Goal: Transaction & Acquisition: Book appointment/travel/reservation

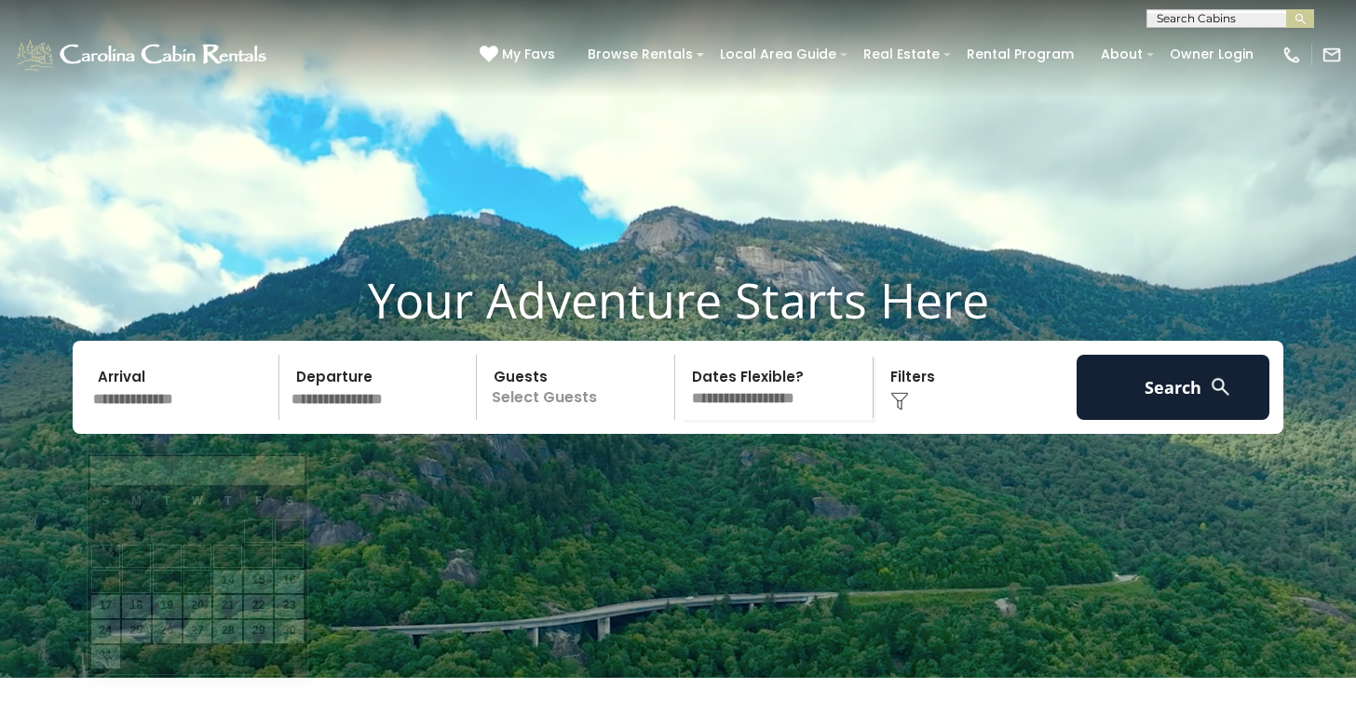
click at [183, 420] on input "text" at bounding box center [183, 387] width 193 height 65
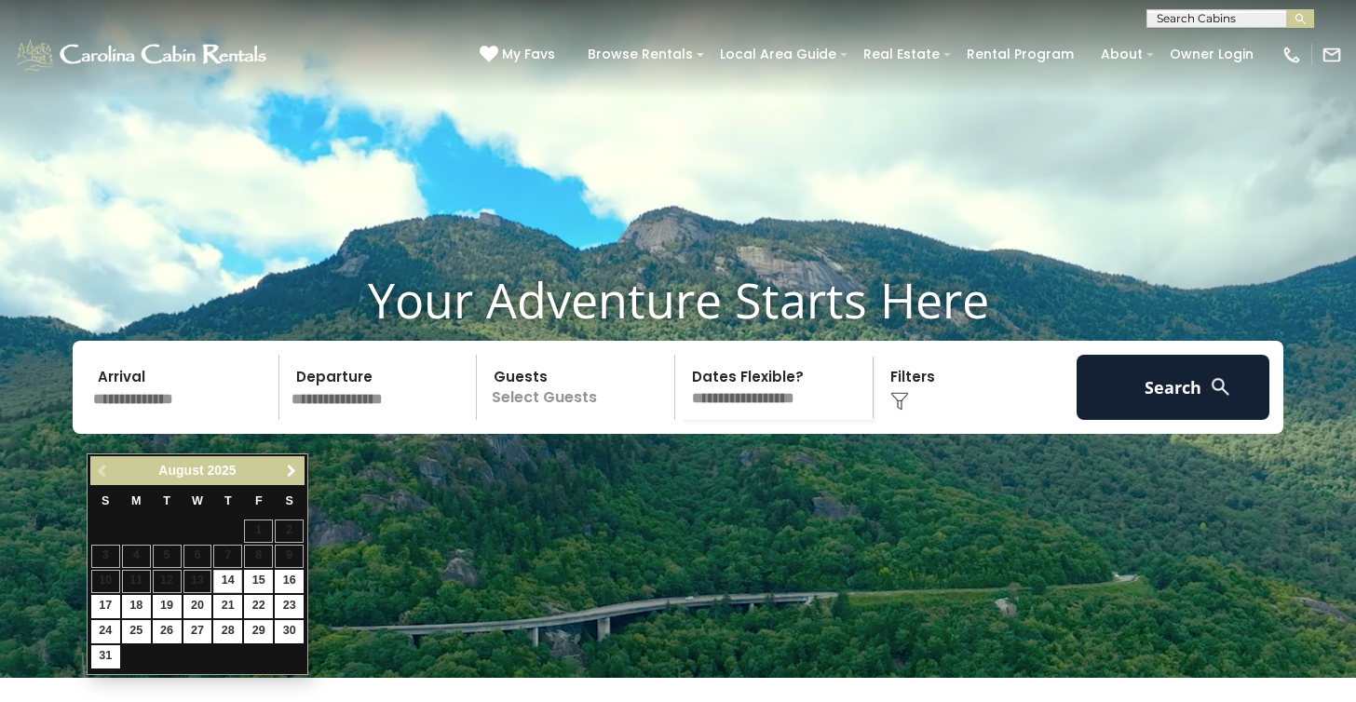
click at [292, 466] on span "Next" at bounding box center [291, 471] width 15 height 15
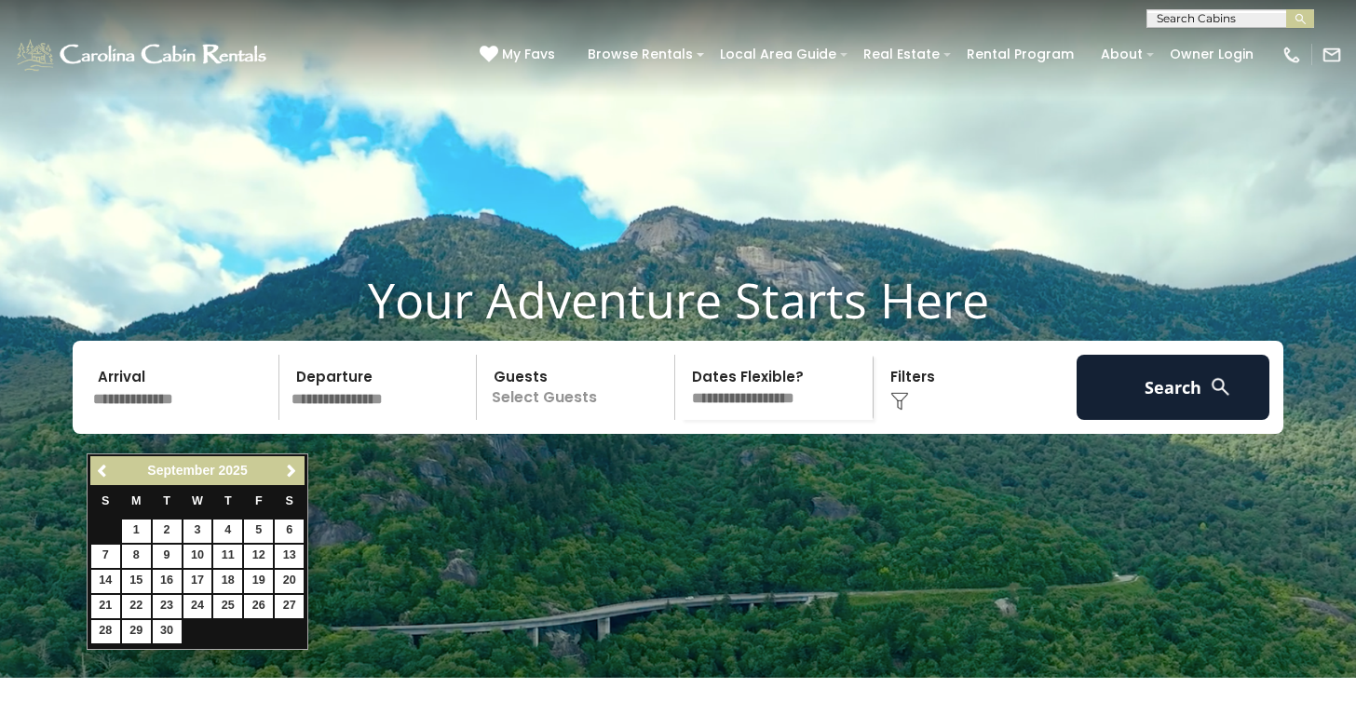
click at [292, 466] on span "Next" at bounding box center [291, 471] width 15 height 15
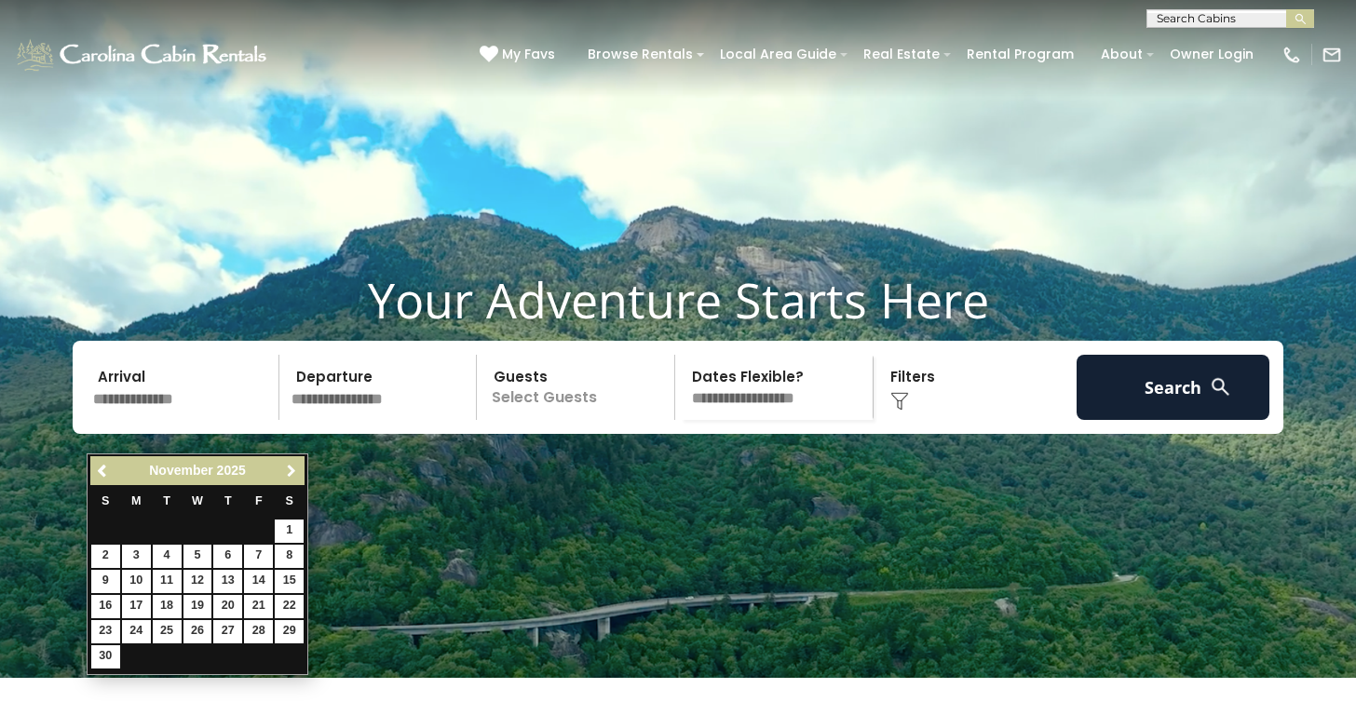
click at [292, 466] on span "Next" at bounding box center [291, 471] width 15 height 15
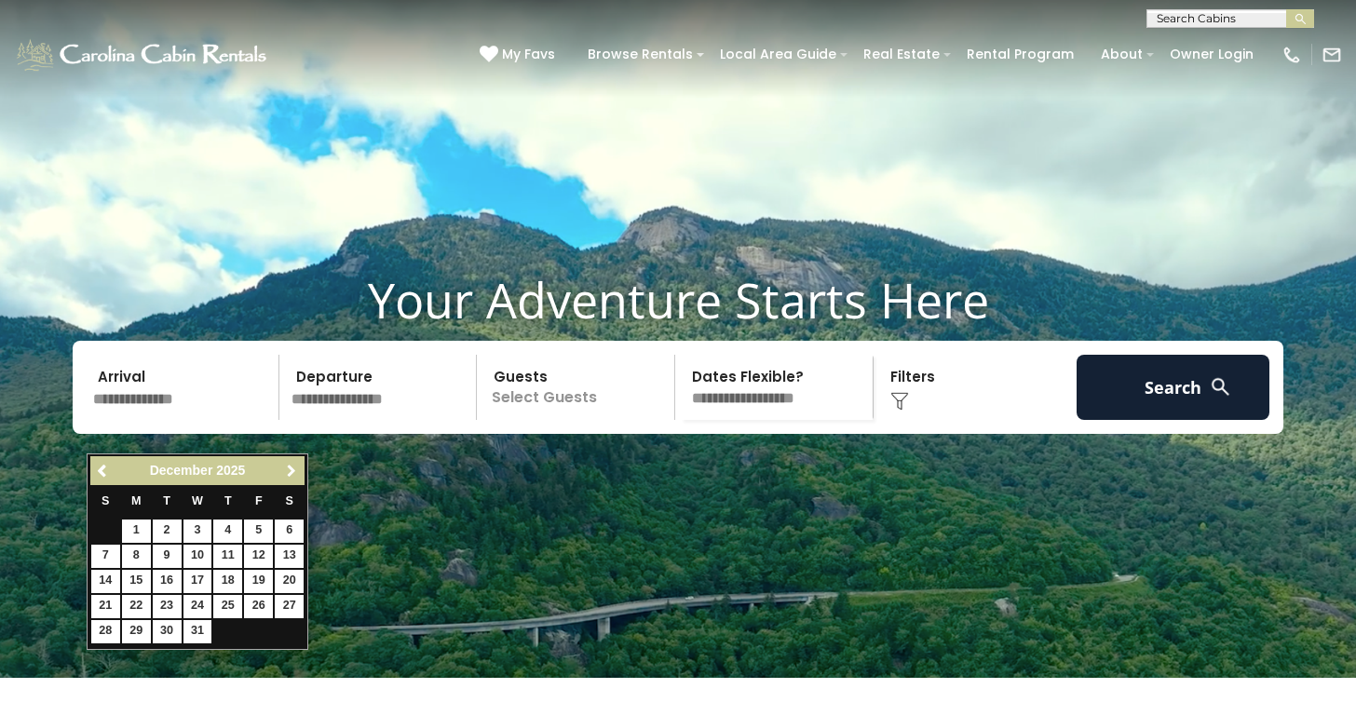
click at [292, 466] on span "Next" at bounding box center [291, 471] width 15 height 15
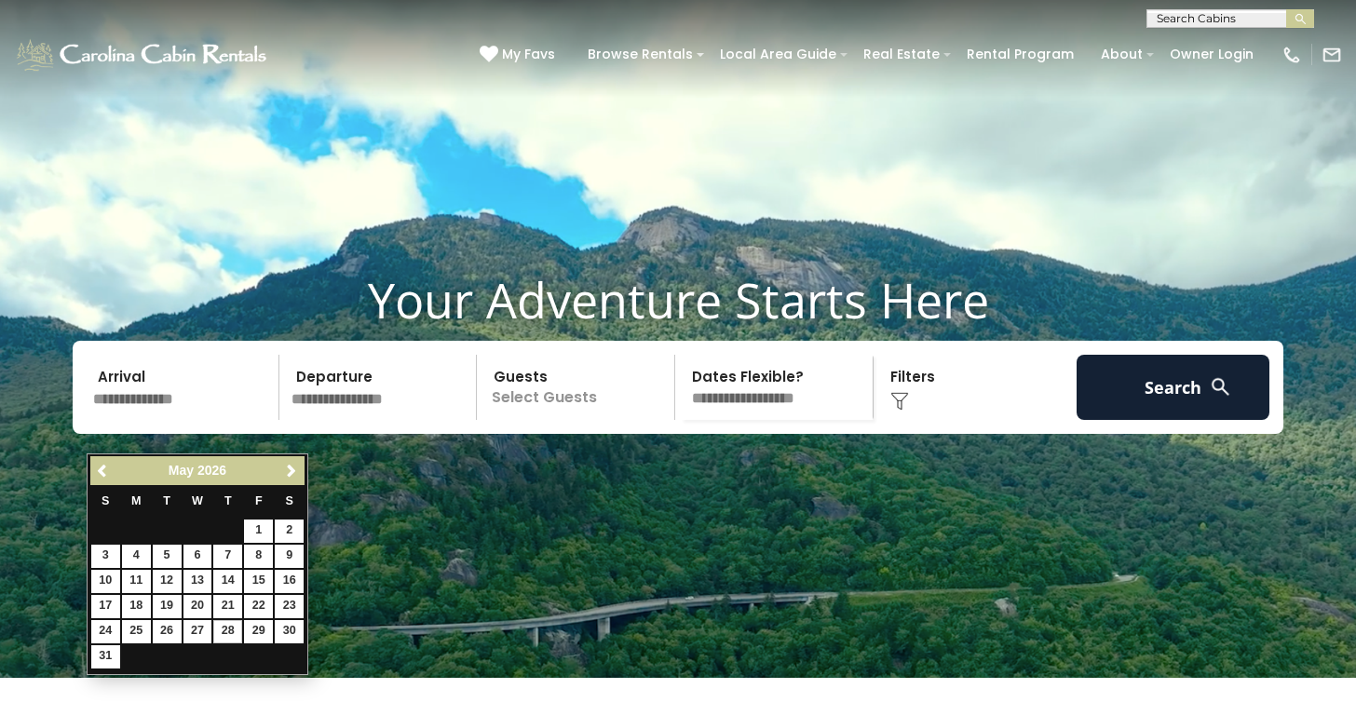
click at [231, 624] on link "28" at bounding box center [227, 631] width 29 height 23
type input "*******"
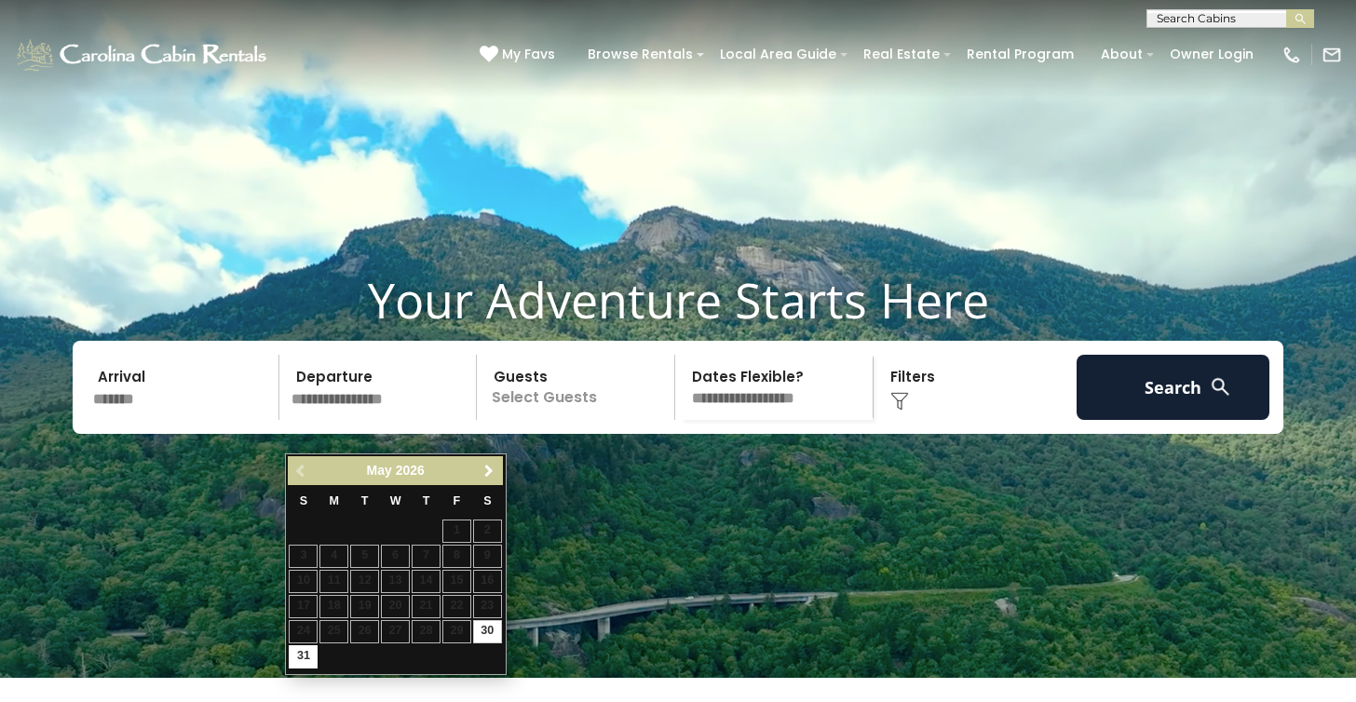
click at [484, 466] on span "Next" at bounding box center [488, 471] width 15 height 15
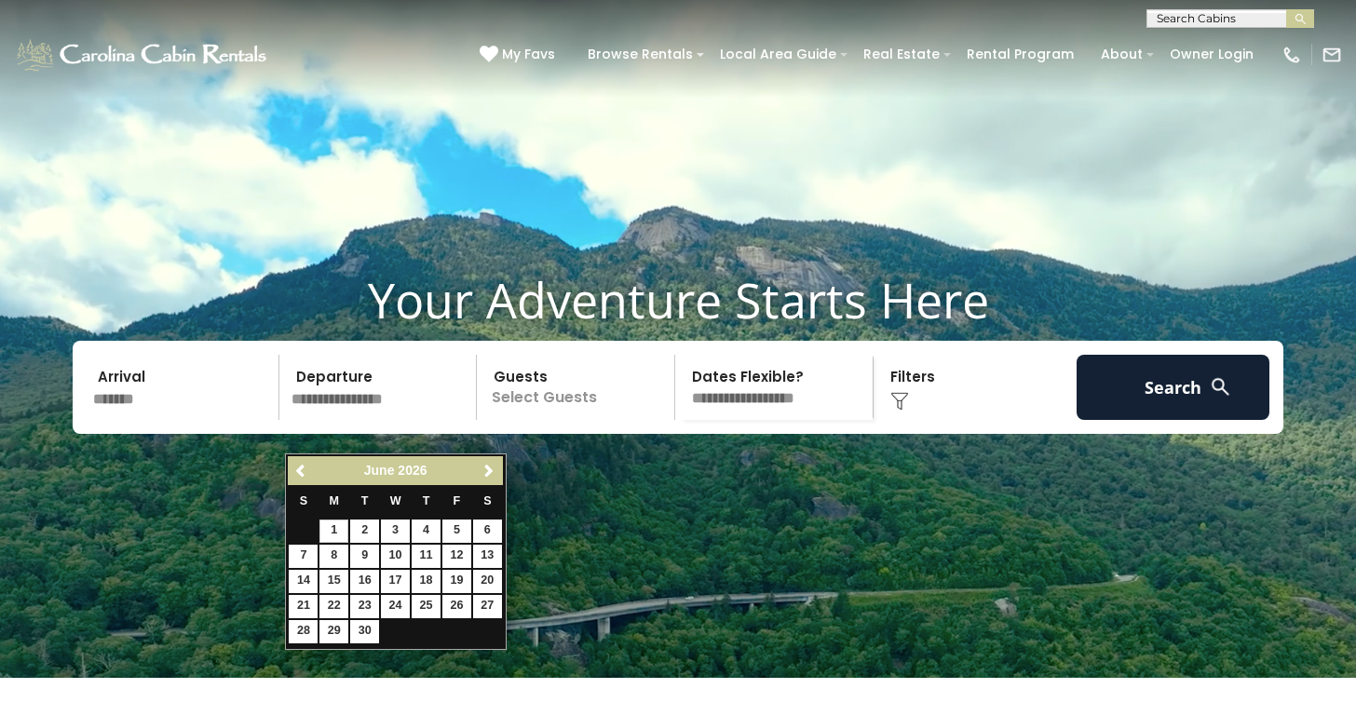
click at [337, 528] on link "1" at bounding box center [333, 531] width 29 height 23
type input "******"
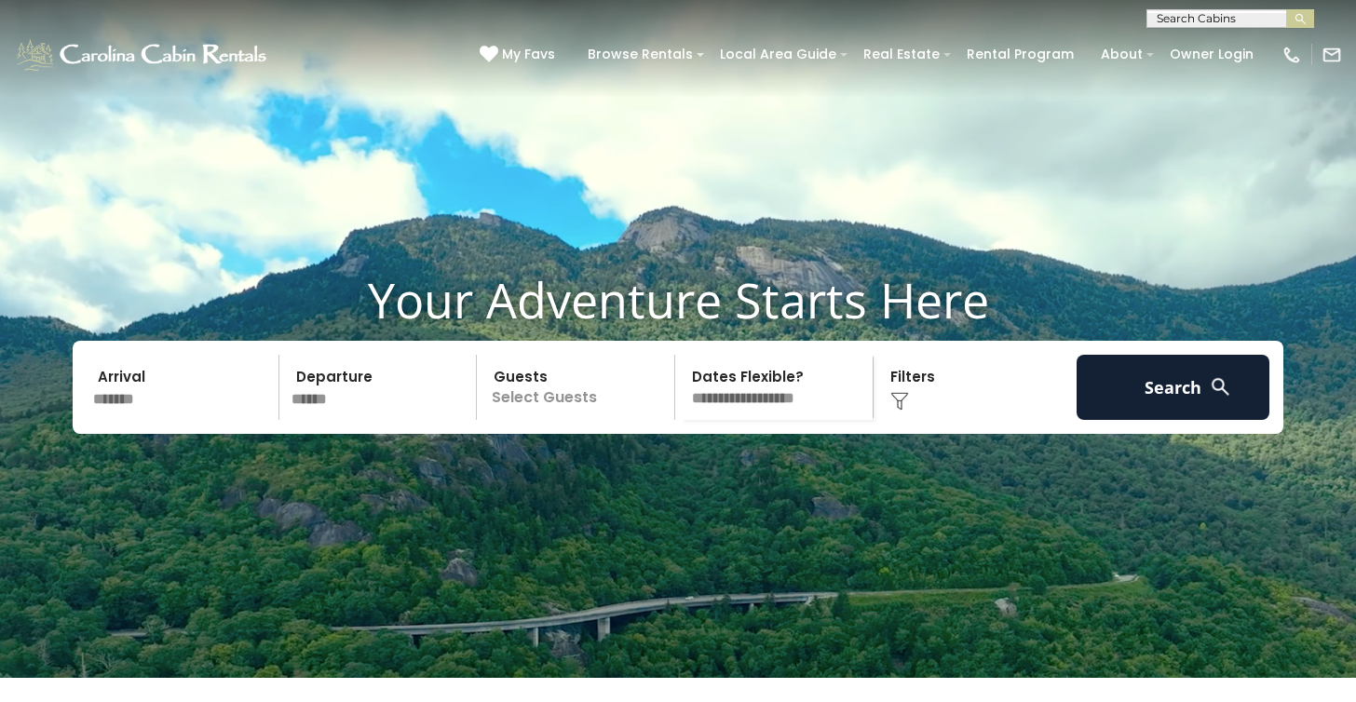
click at [562, 420] on p "Select Guests" at bounding box center [578, 387] width 192 height 65
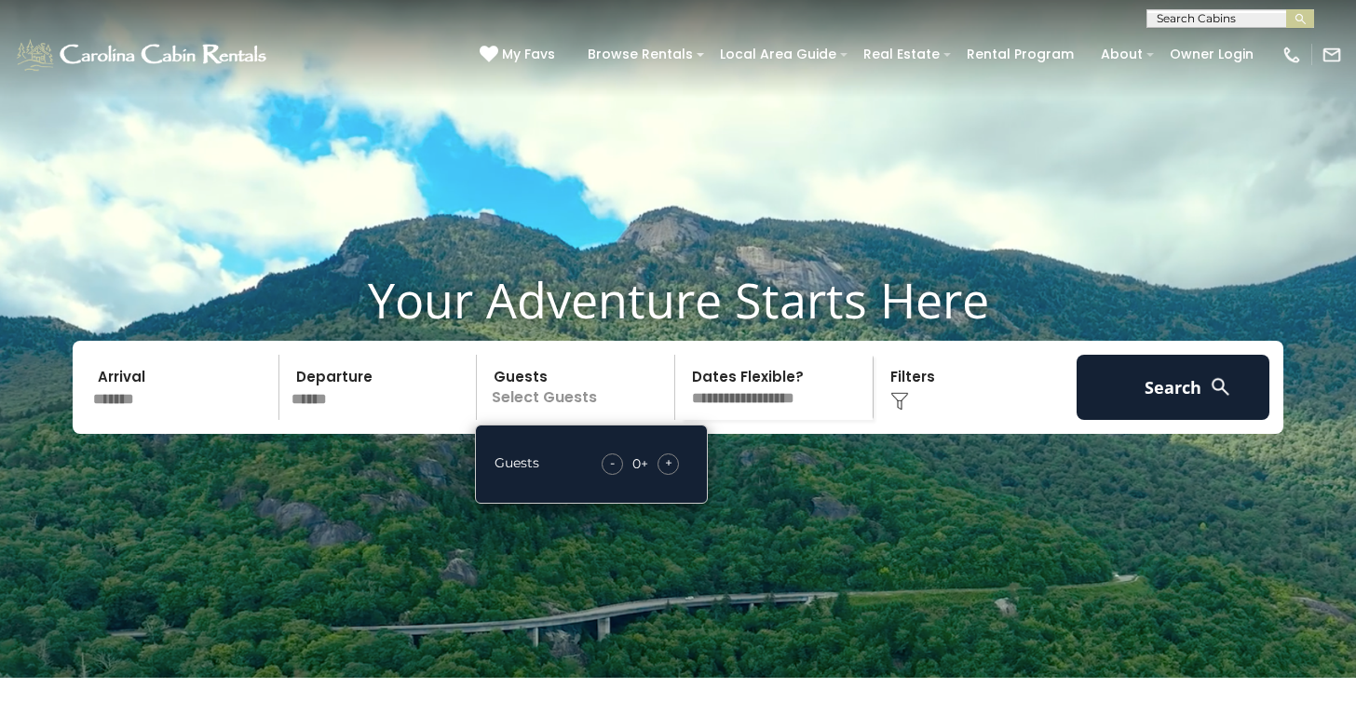
click at [671, 472] on span "+" at bounding box center [668, 463] width 7 height 19
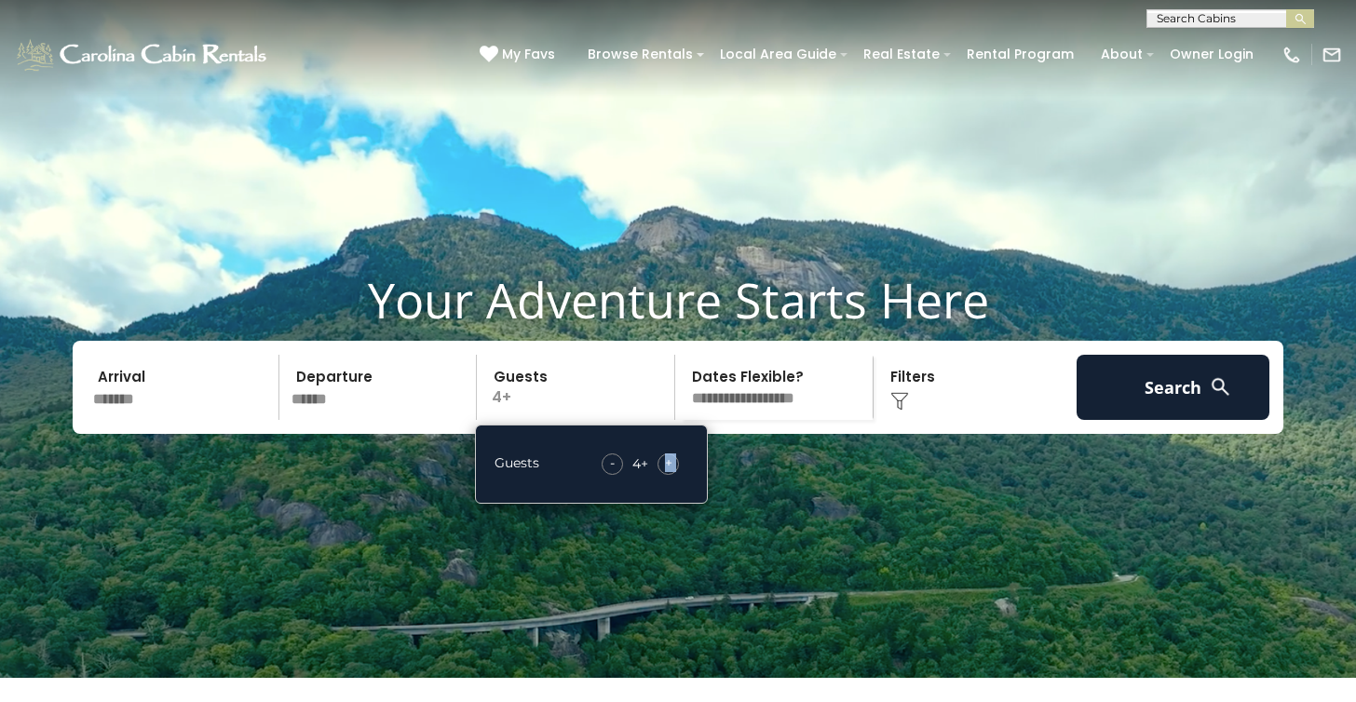
click at [671, 472] on span "+" at bounding box center [668, 463] width 7 height 19
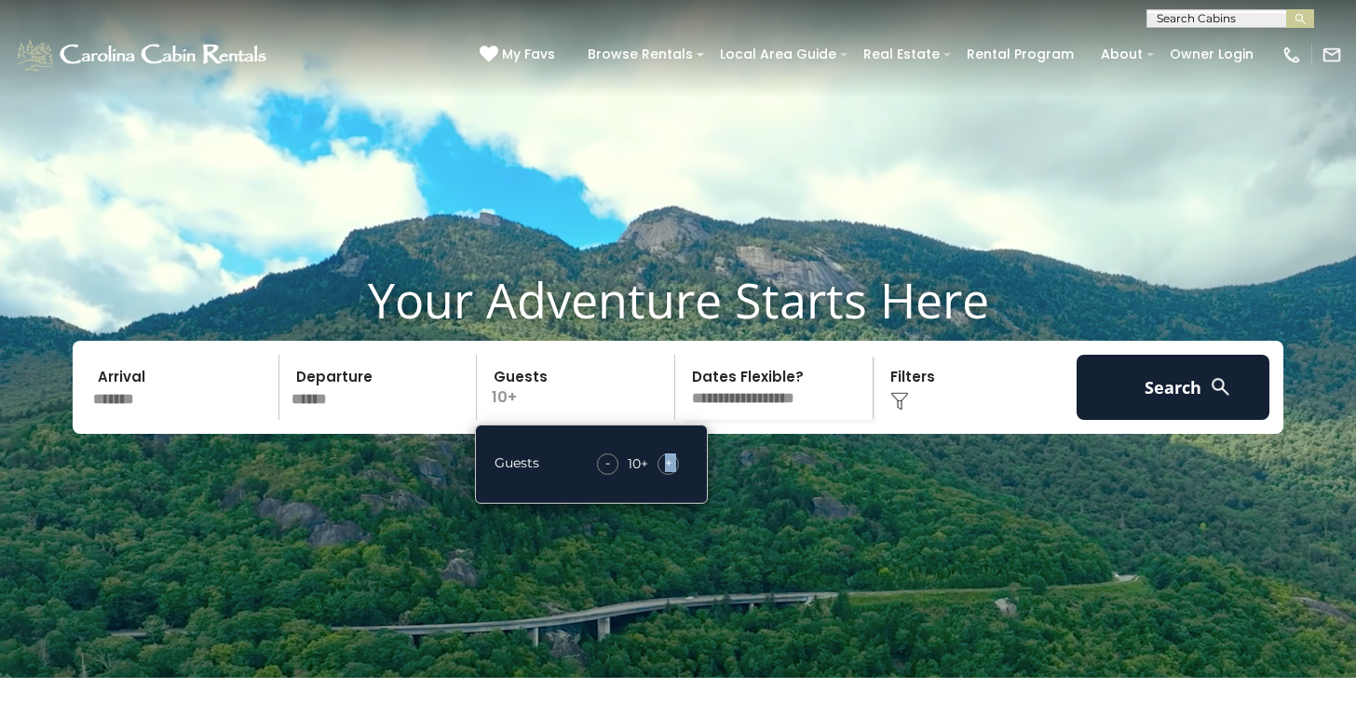
click at [671, 472] on span "+" at bounding box center [668, 463] width 7 height 19
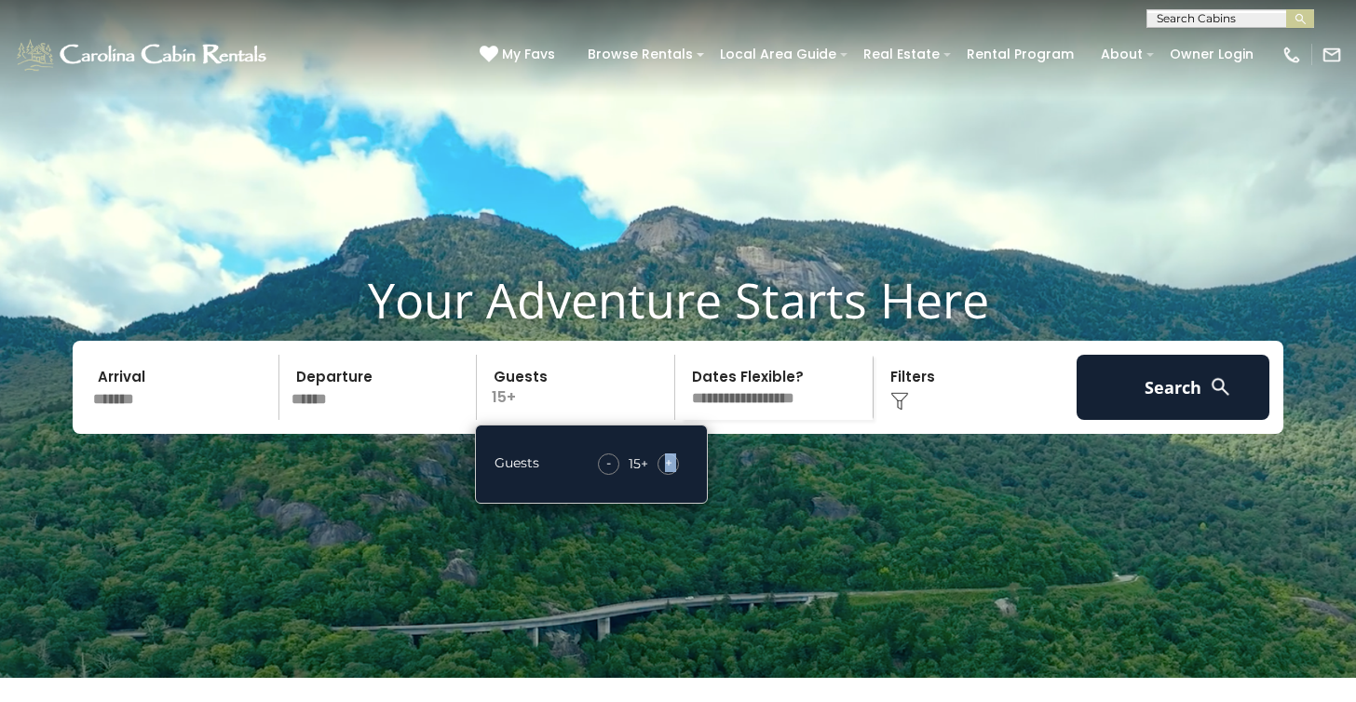
click at [671, 472] on span "+" at bounding box center [668, 463] width 7 height 19
click at [672, 475] on div "+" at bounding box center [668, 464] width 21 height 21
click at [901, 420] on div "Click to Choose" at bounding box center [975, 387] width 193 height 65
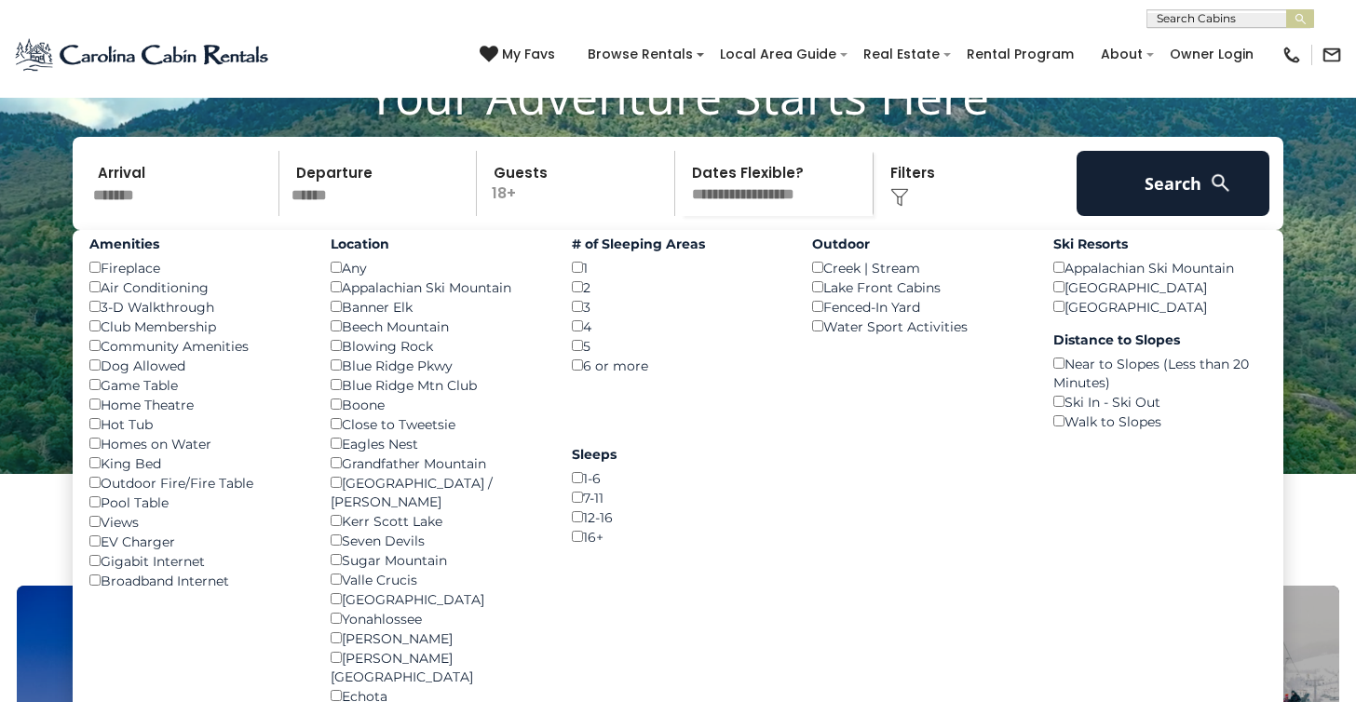
scroll to position [203, 0]
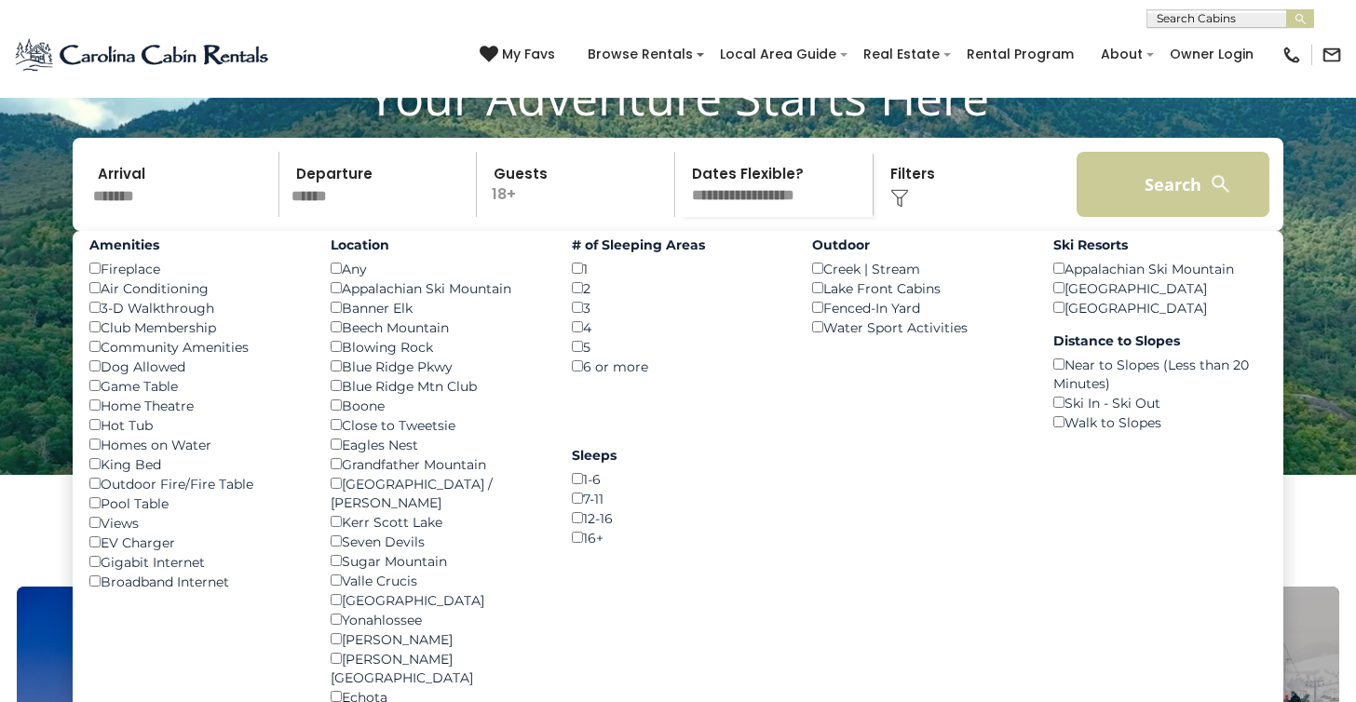
click at [1153, 217] on button "Search" at bounding box center [1173, 184] width 193 height 65
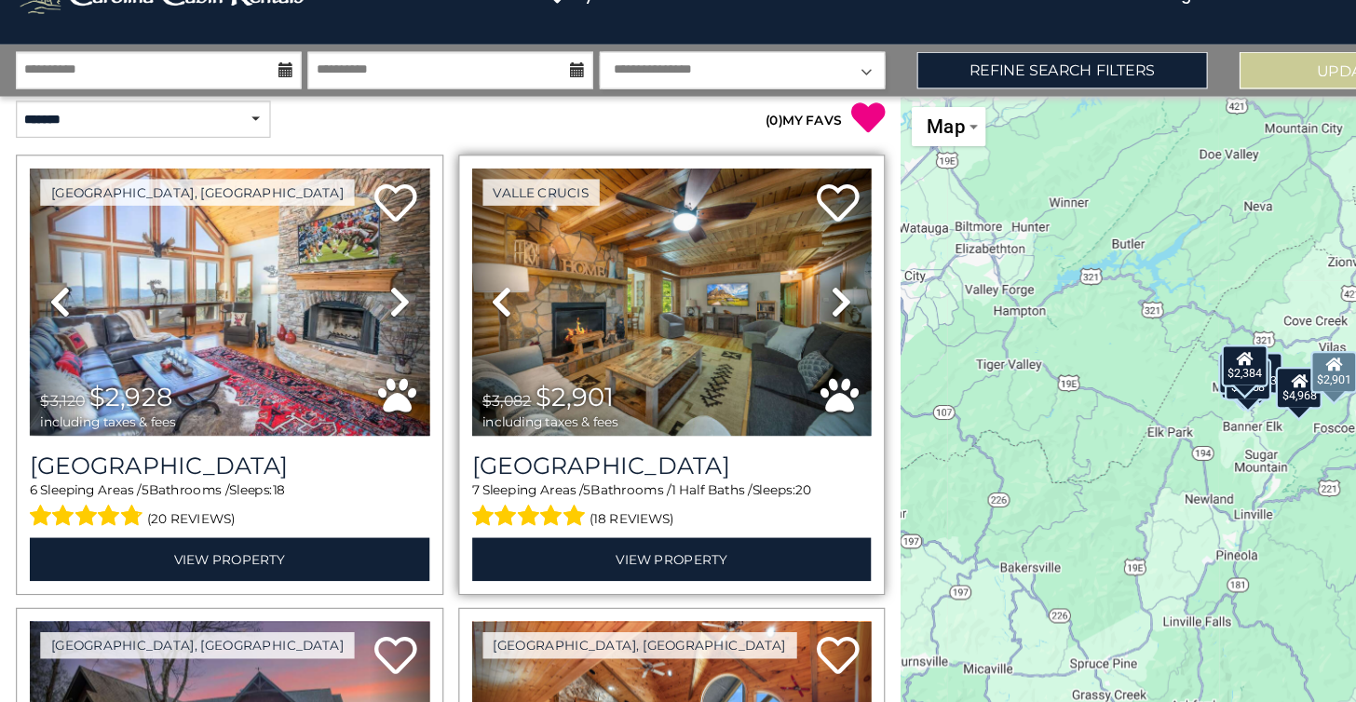
scroll to position [7, 0]
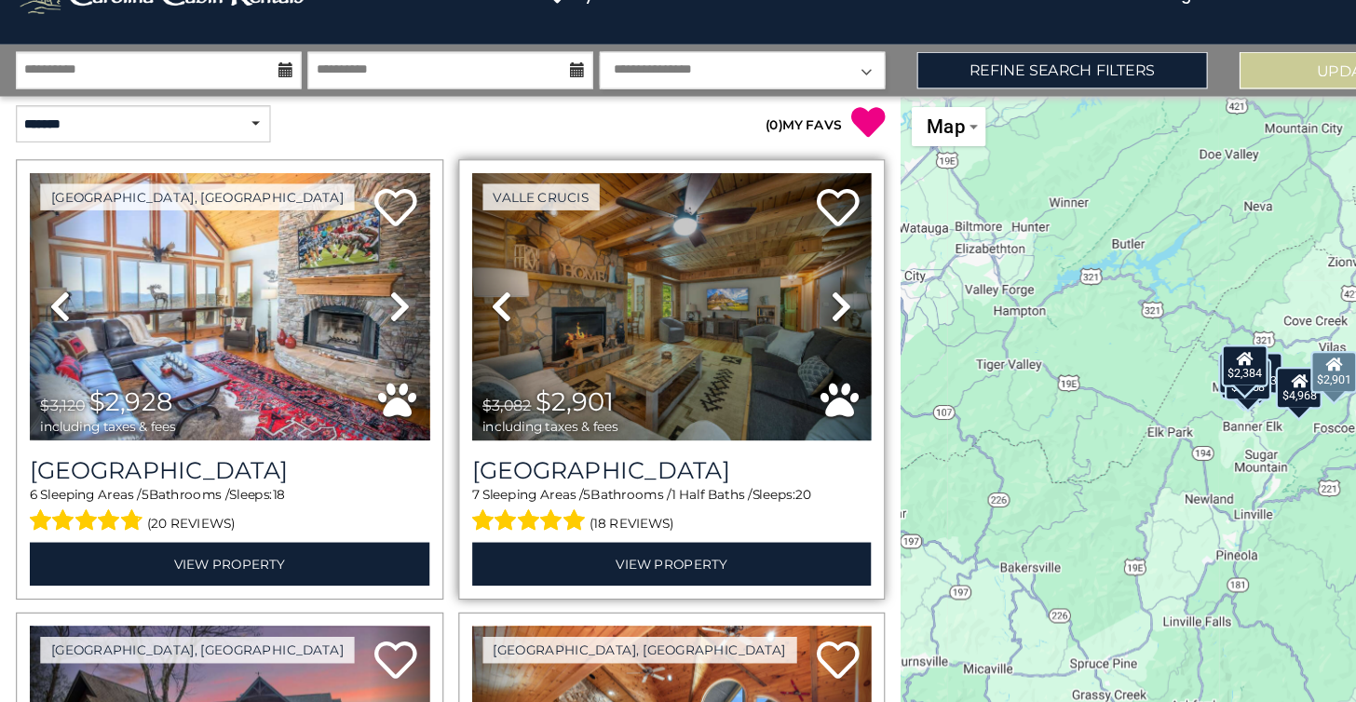
click at [734, 313] on icon at bounding box center [738, 328] width 19 height 30
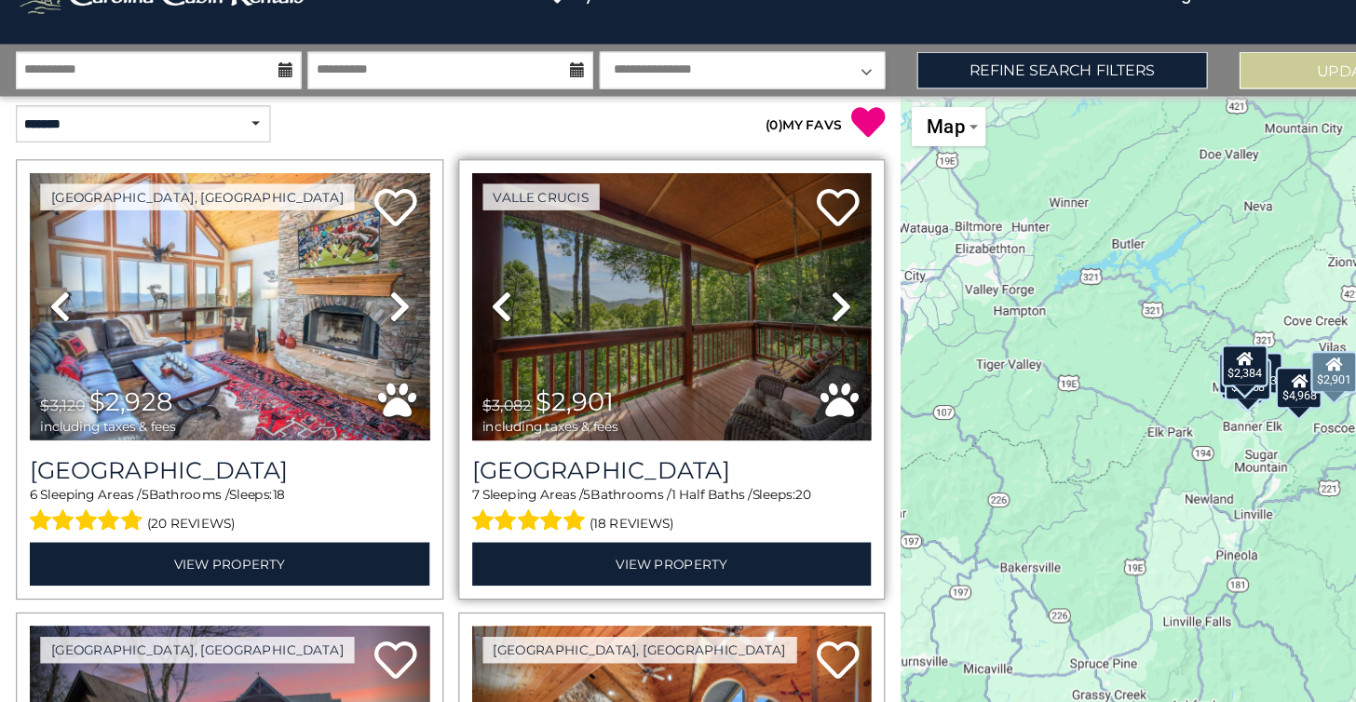
click at [735, 313] on icon at bounding box center [738, 328] width 19 height 30
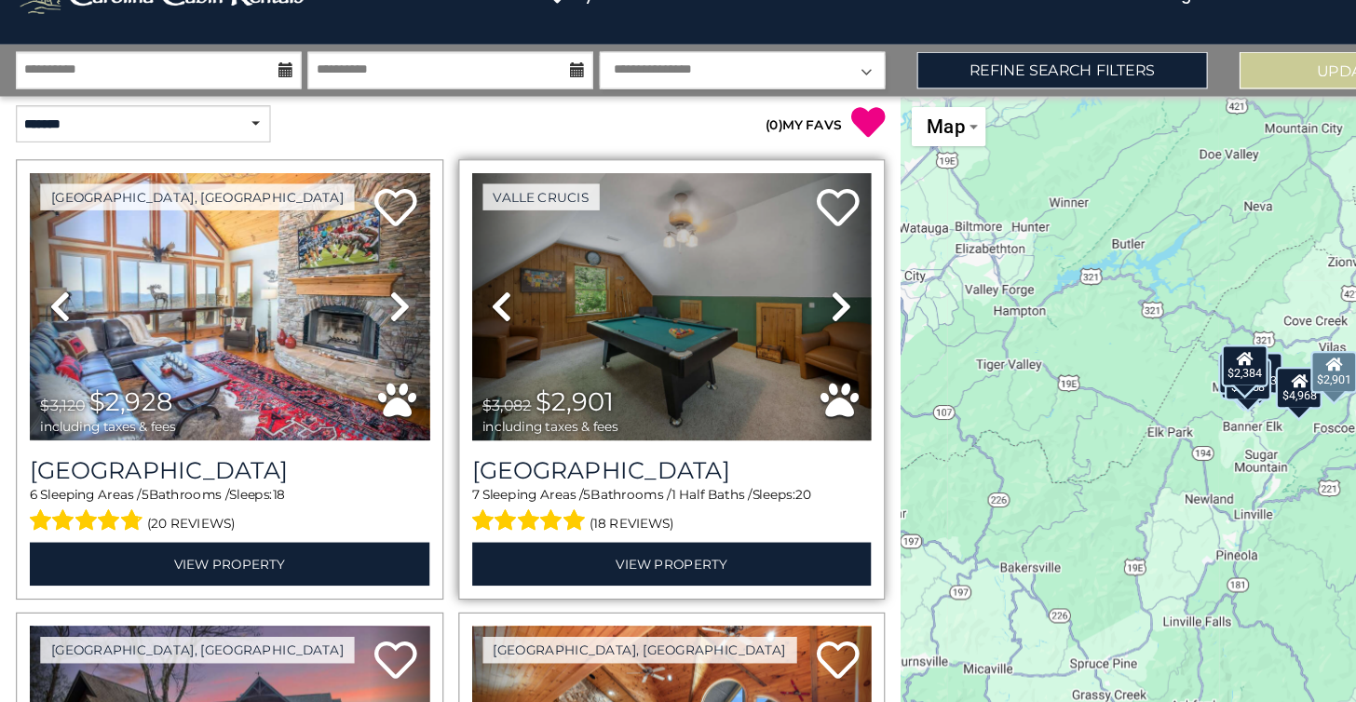
click at [735, 313] on icon at bounding box center [738, 328] width 19 height 30
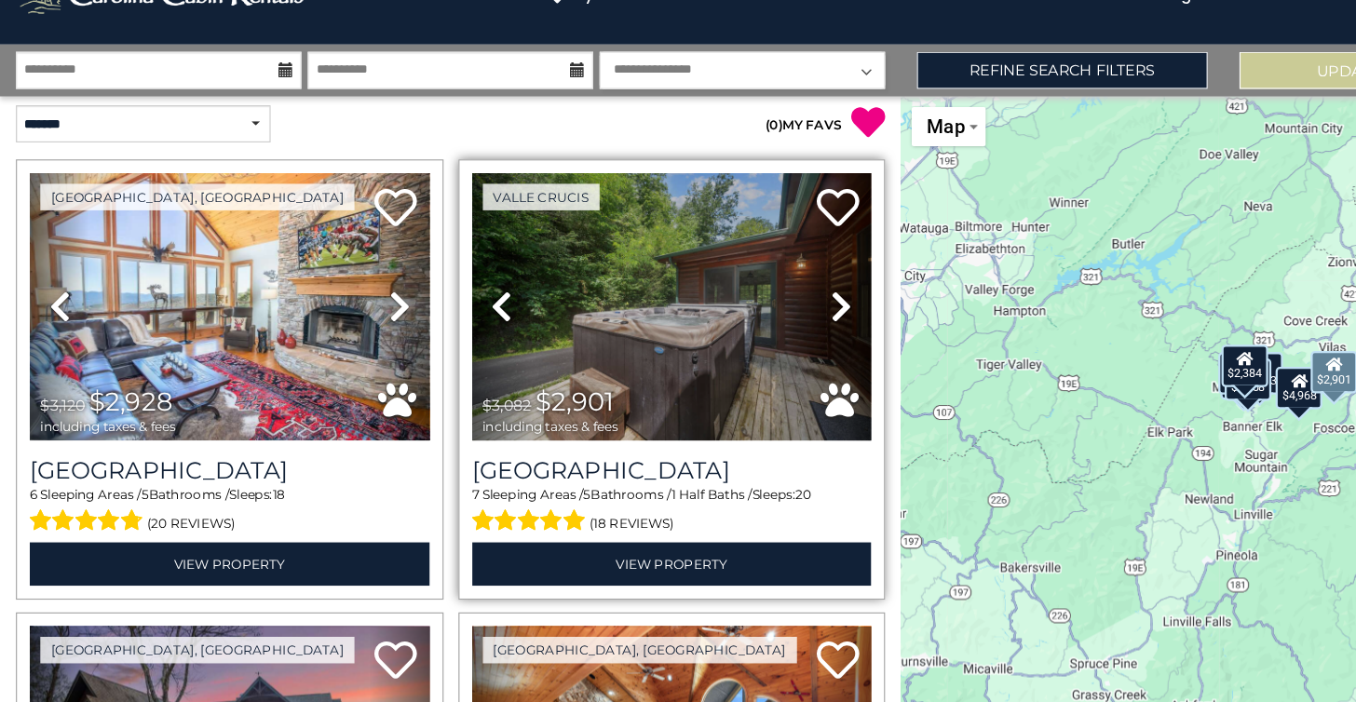
click at [735, 313] on icon at bounding box center [738, 328] width 19 height 30
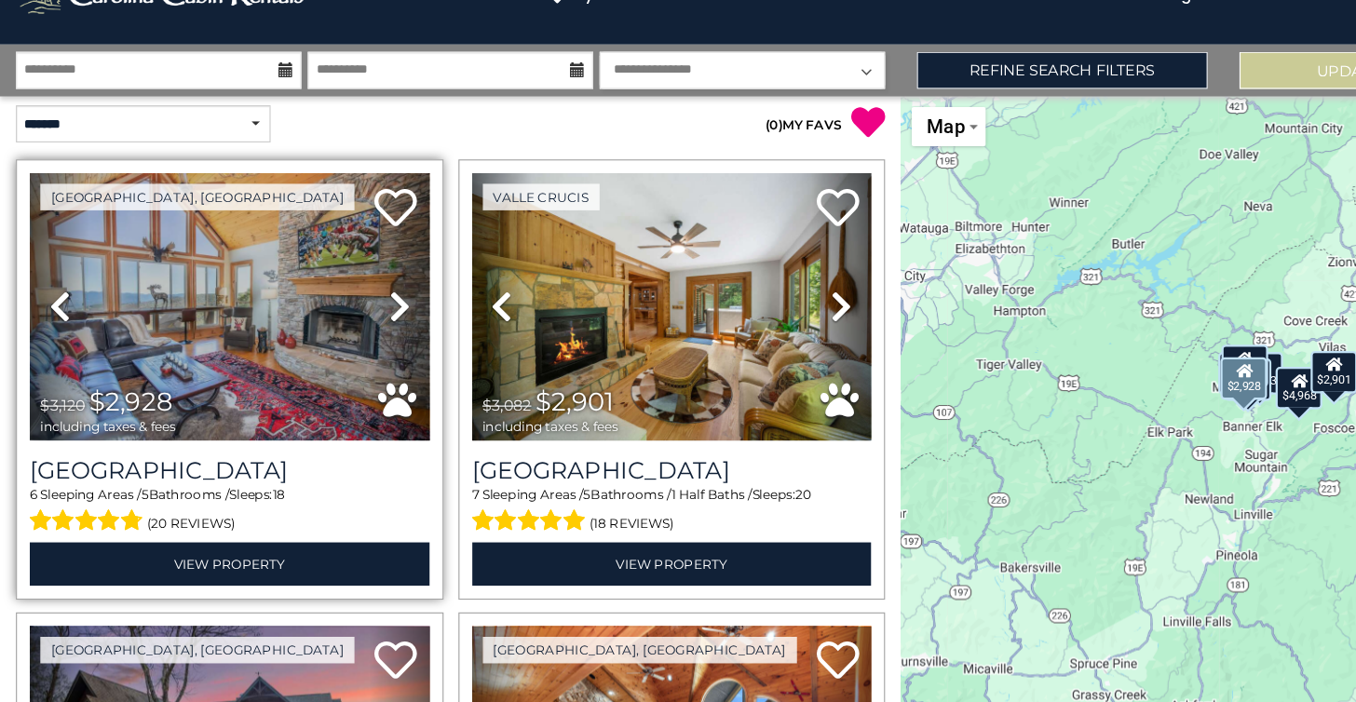
click at [354, 313] on icon at bounding box center [350, 328] width 19 height 30
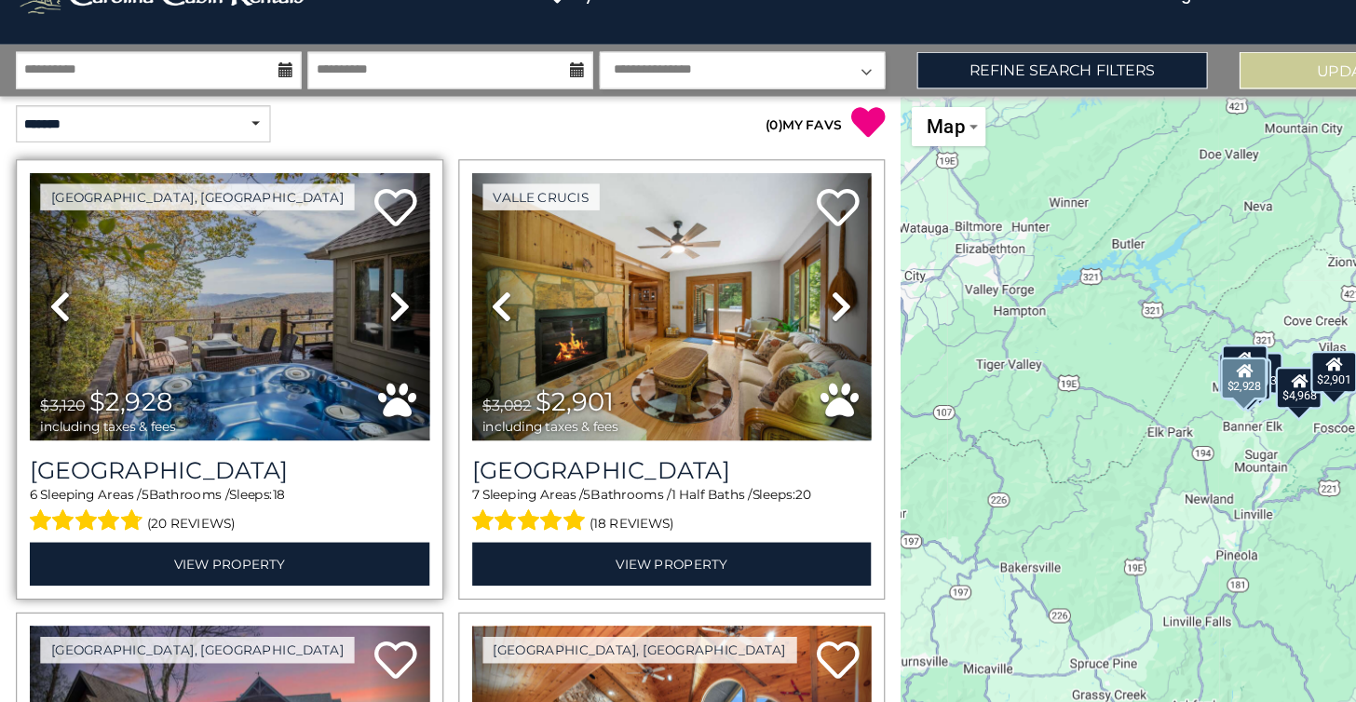
click at [351, 313] on icon at bounding box center [350, 328] width 19 height 30
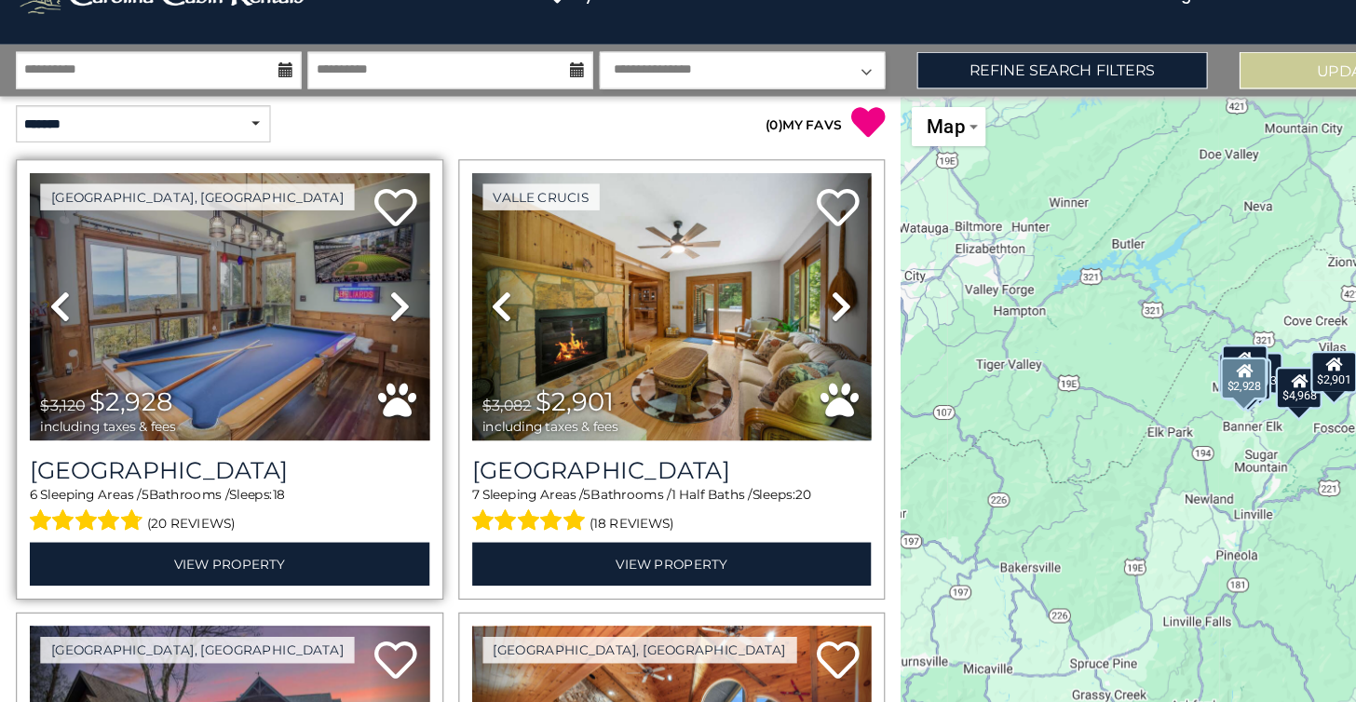
click at [351, 313] on icon at bounding box center [350, 328] width 19 height 30
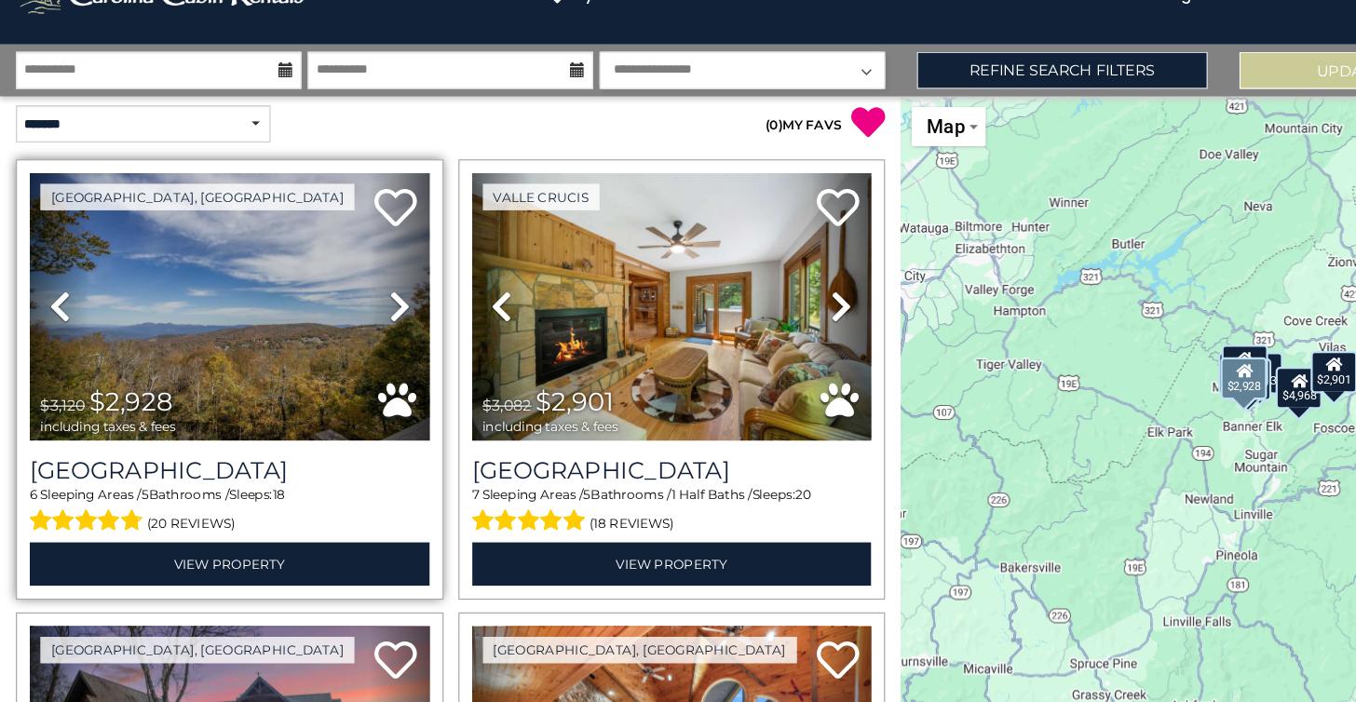
click at [351, 313] on icon at bounding box center [350, 328] width 19 height 30
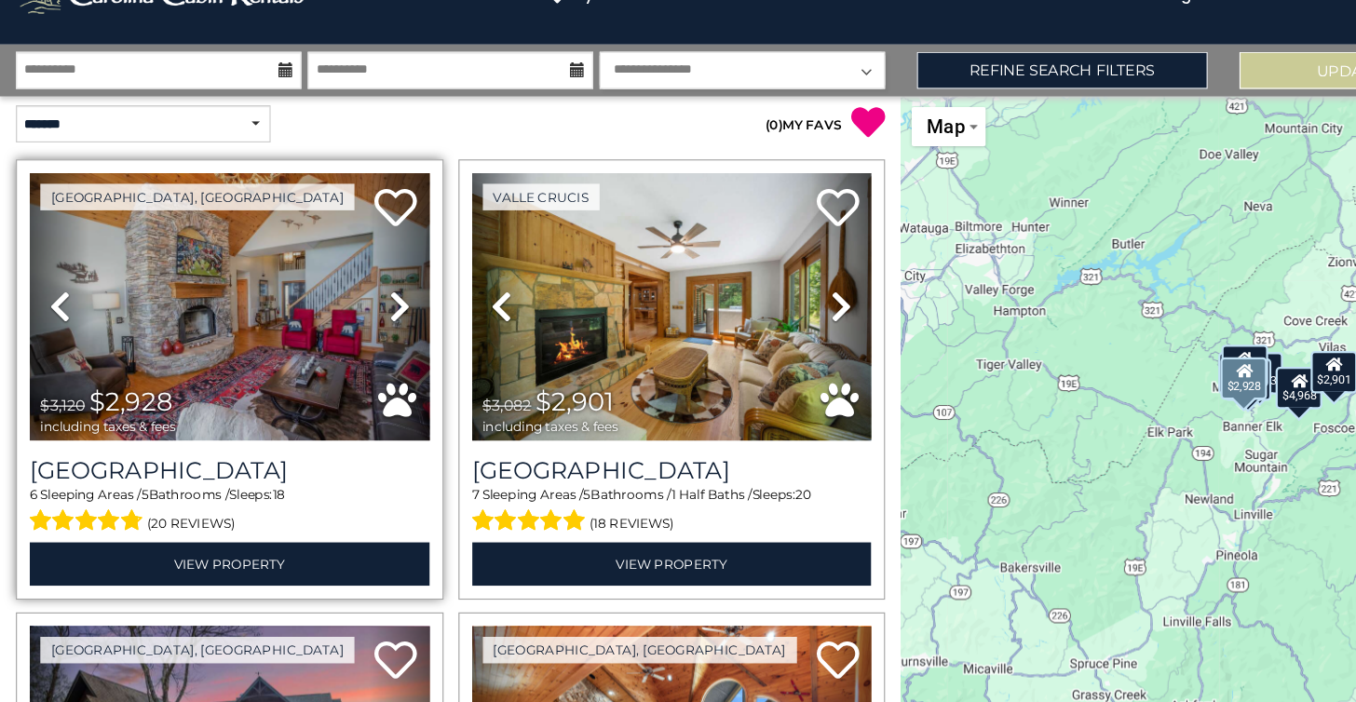
click at [351, 313] on icon at bounding box center [350, 328] width 19 height 30
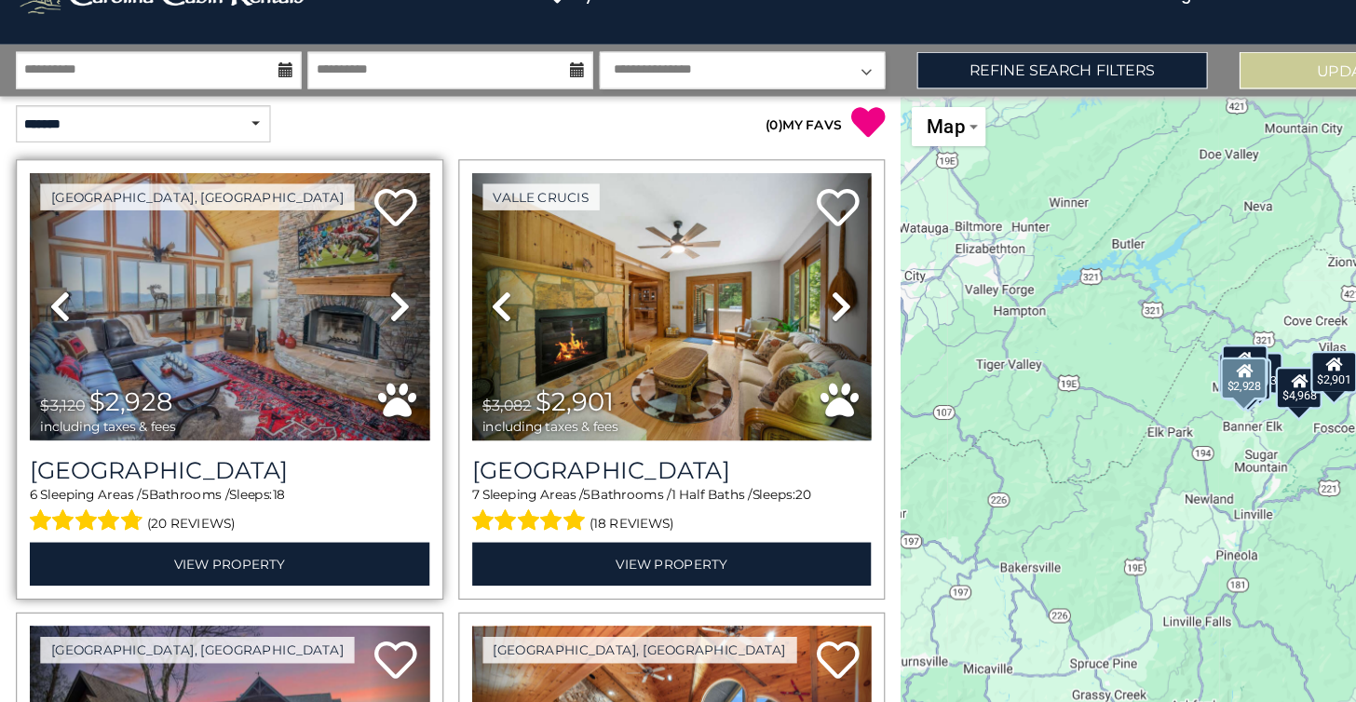
click at [351, 313] on icon at bounding box center [350, 328] width 19 height 30
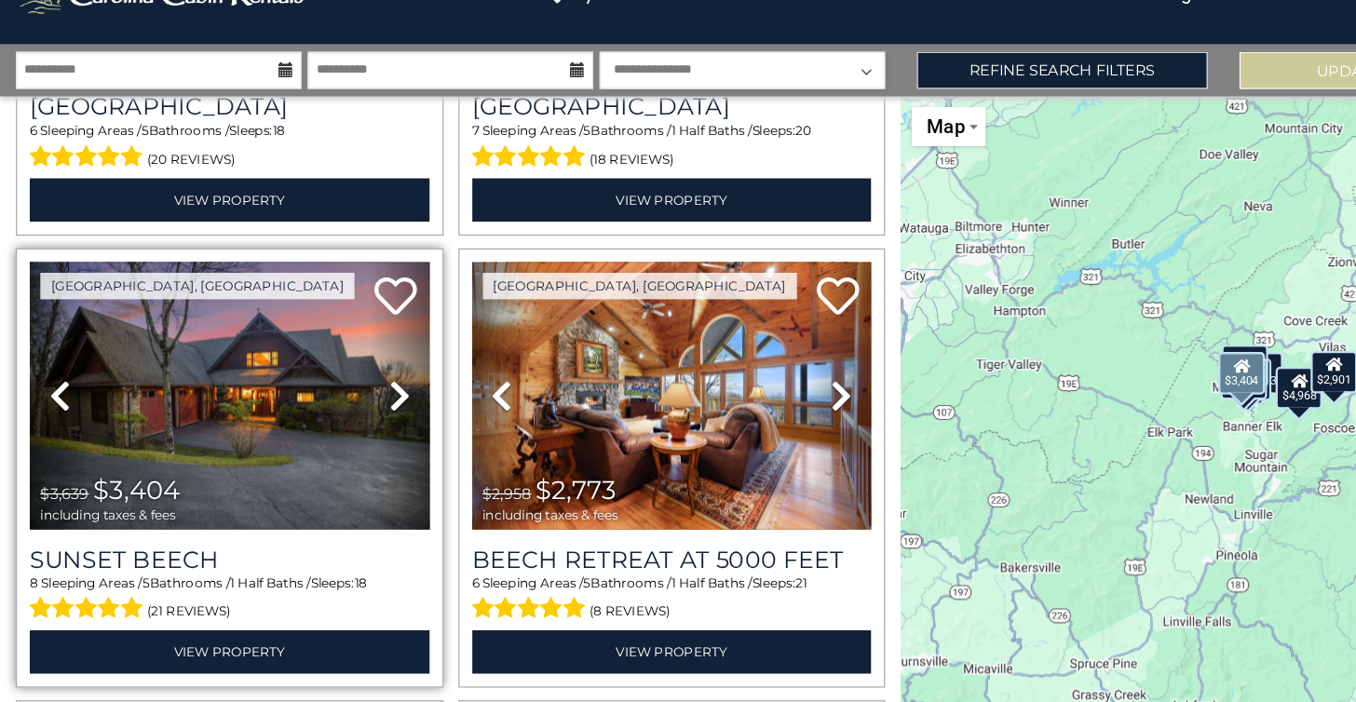
scroll to position [332, 0]
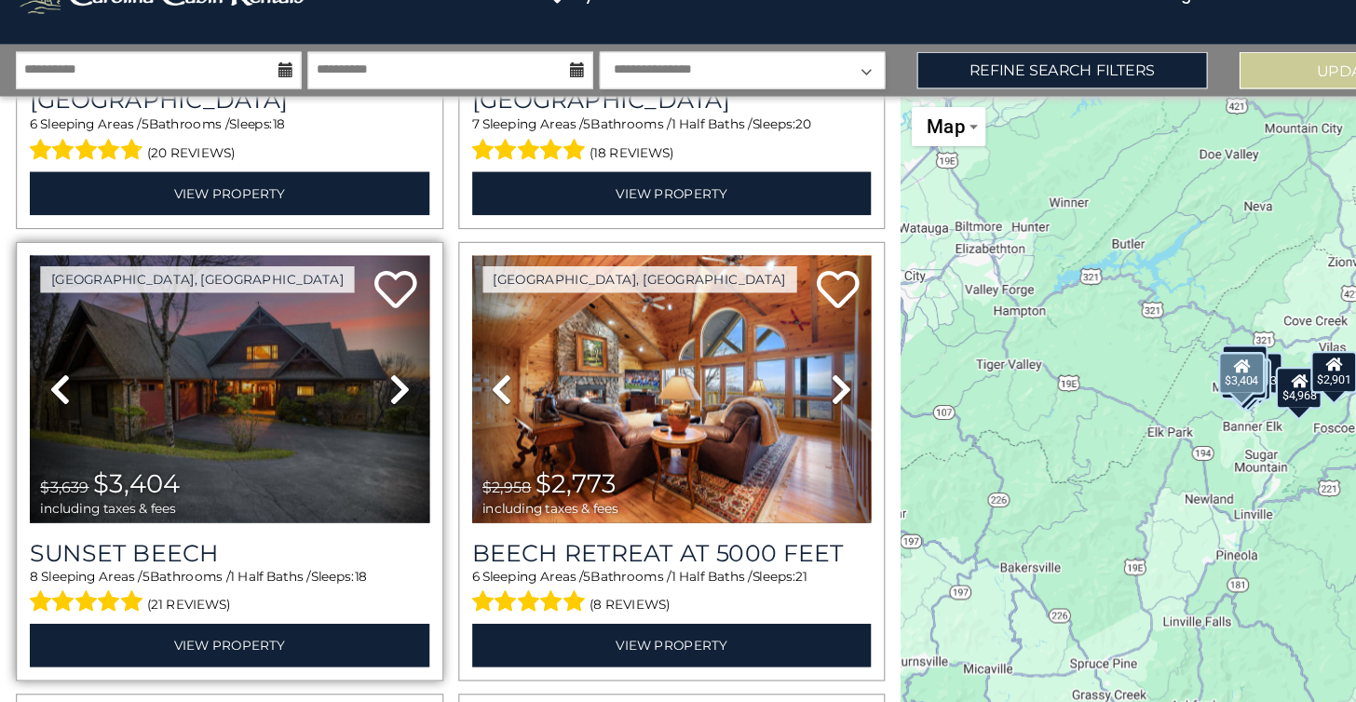
click at [346, 386] on icon at bounding box center [350, 401] width 19 height 30
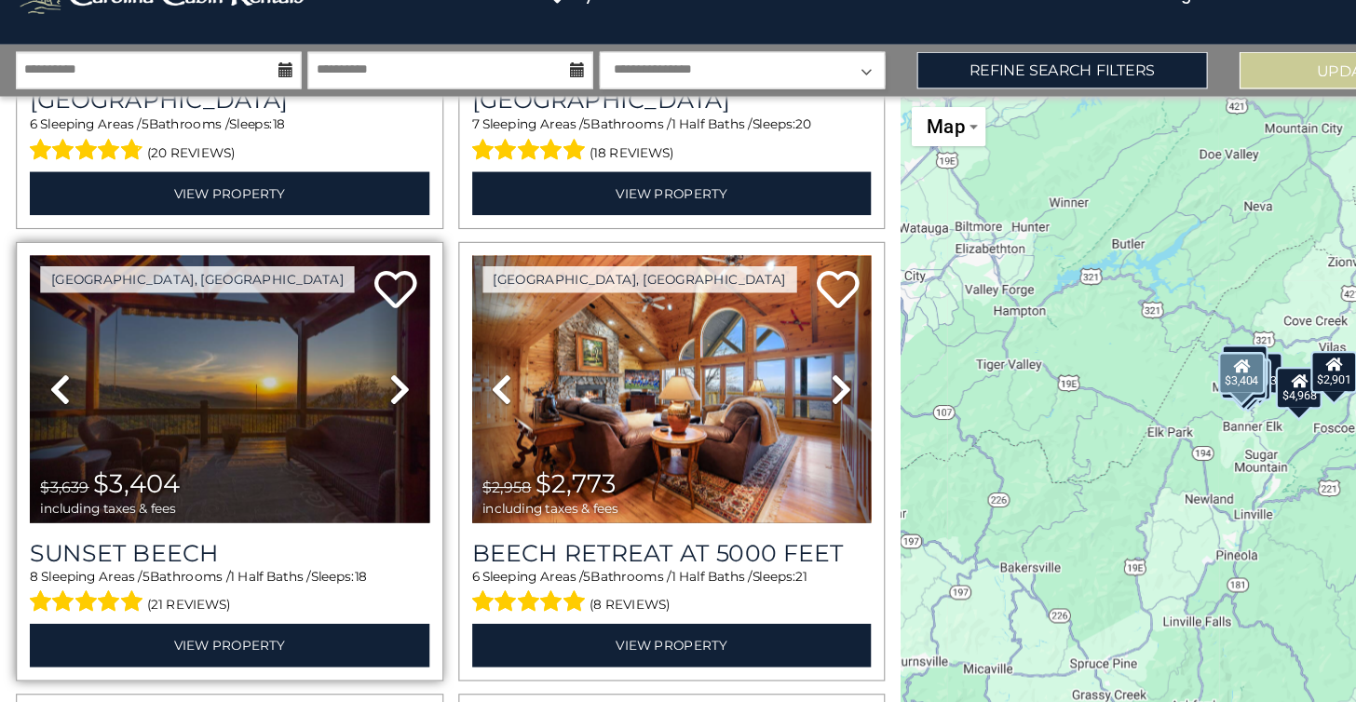
click at [346, 386] on icon at bounding box center [350, 401] width 19 height 30
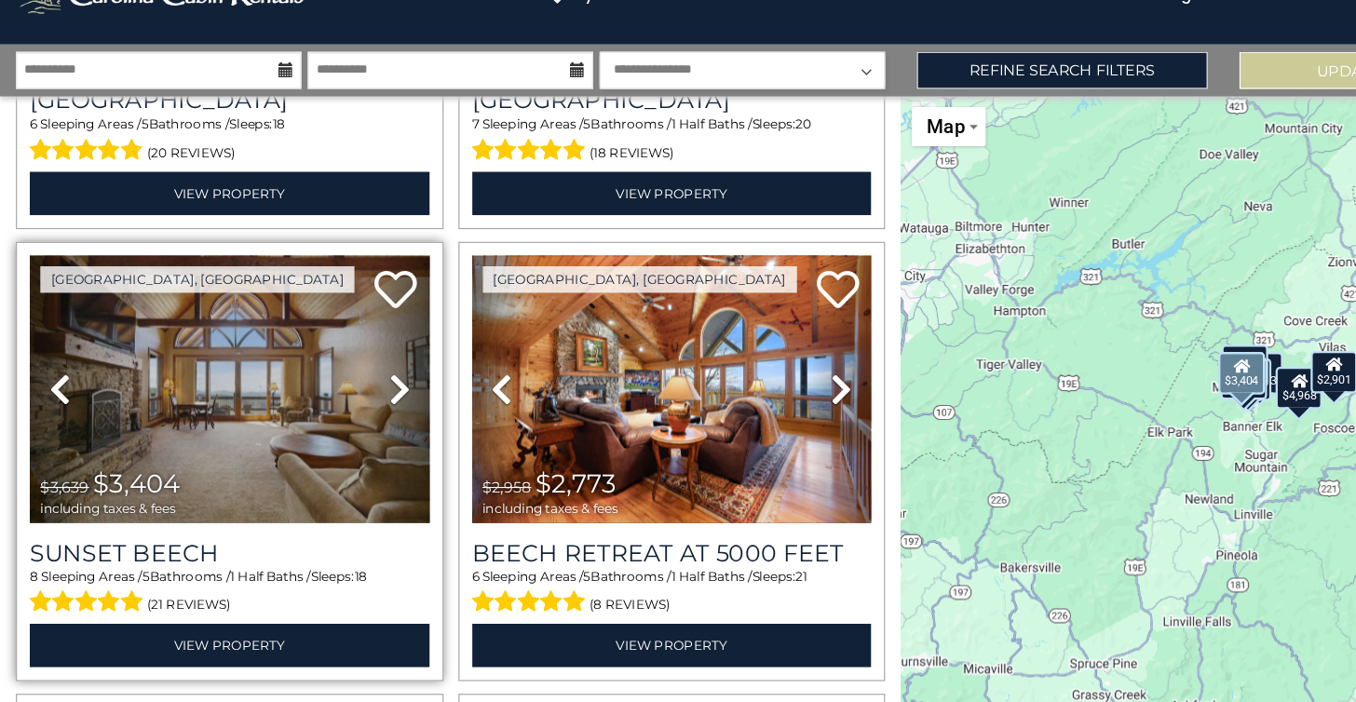
click at [346, 386] on icon at bounding box center [350, 401] width 19 height 30
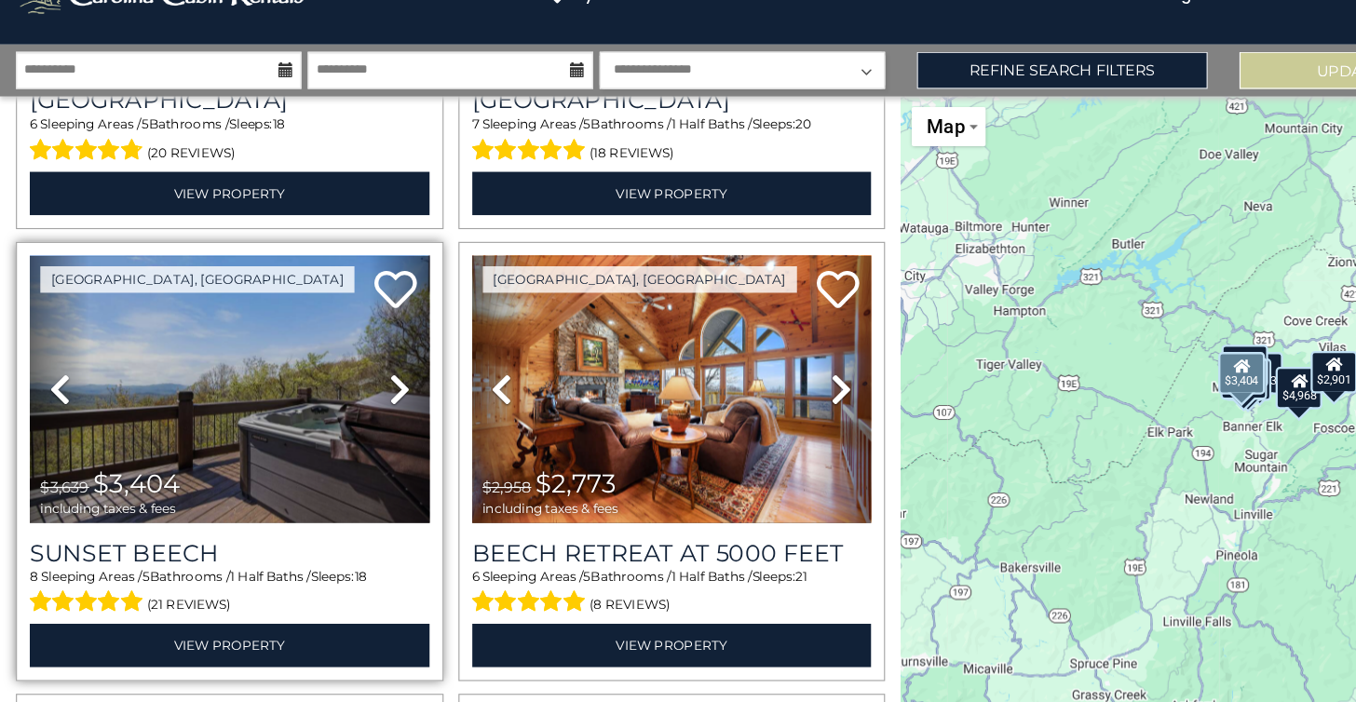
click at [346, 386] on icon at bounding box center [350, 401] width 19 height 30
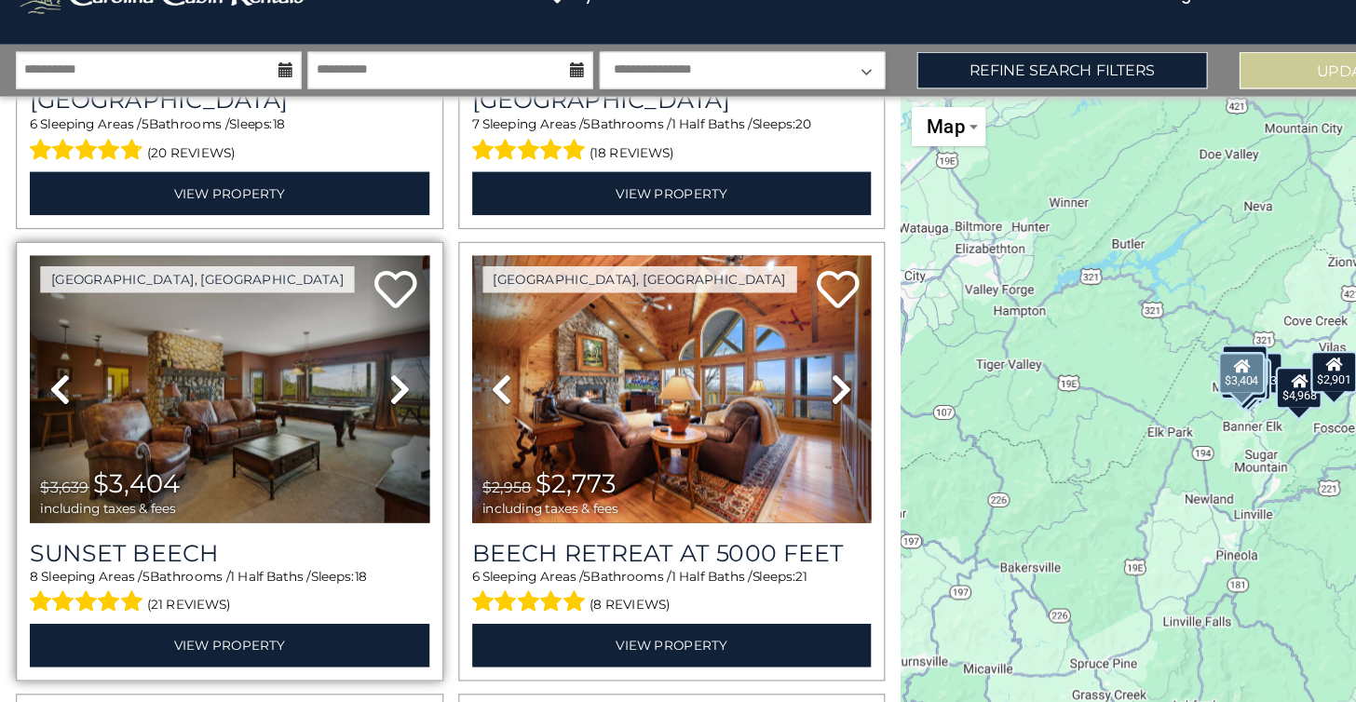
click at [346, 386] on icon at bounding box center [350, 401] width 19 height 30
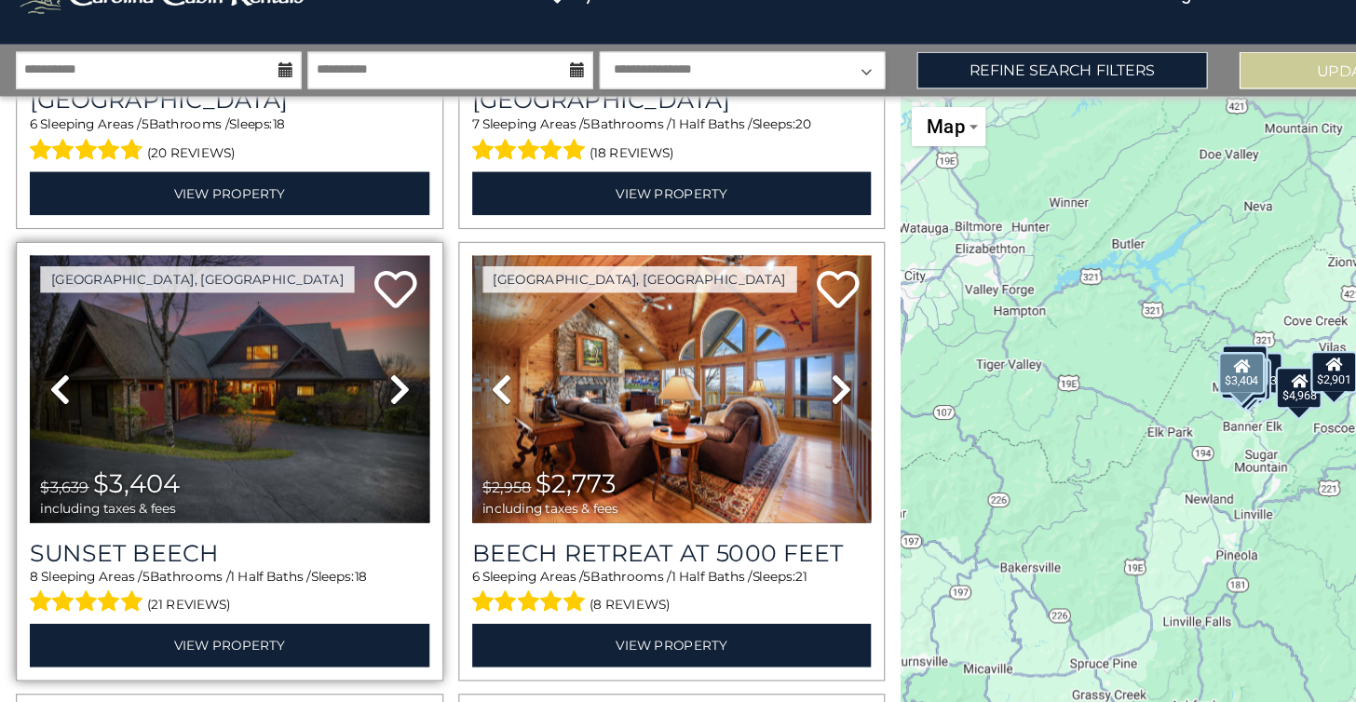
click at [59, 386] on icon at bounding box center [52, 401] width 19 height 30
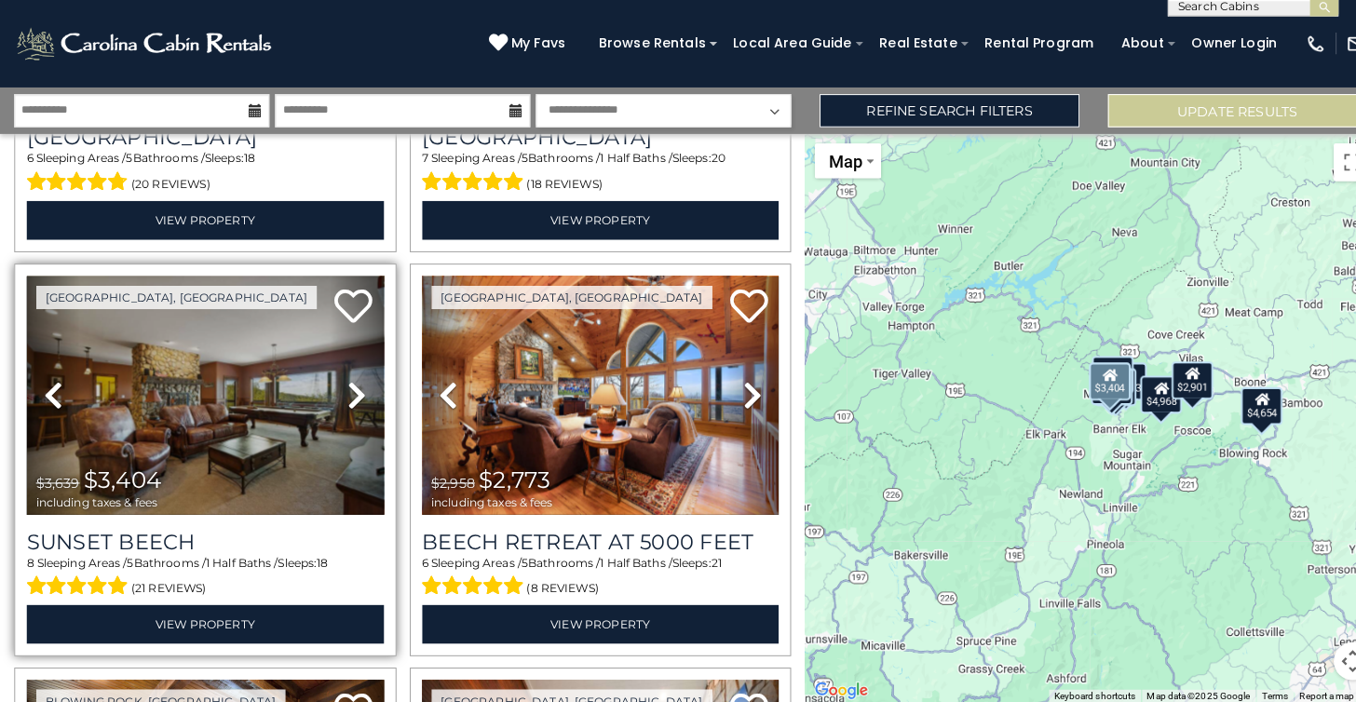
click at [339, 389] on link "Next" at bounding box center [350, 400] width 52 height 235
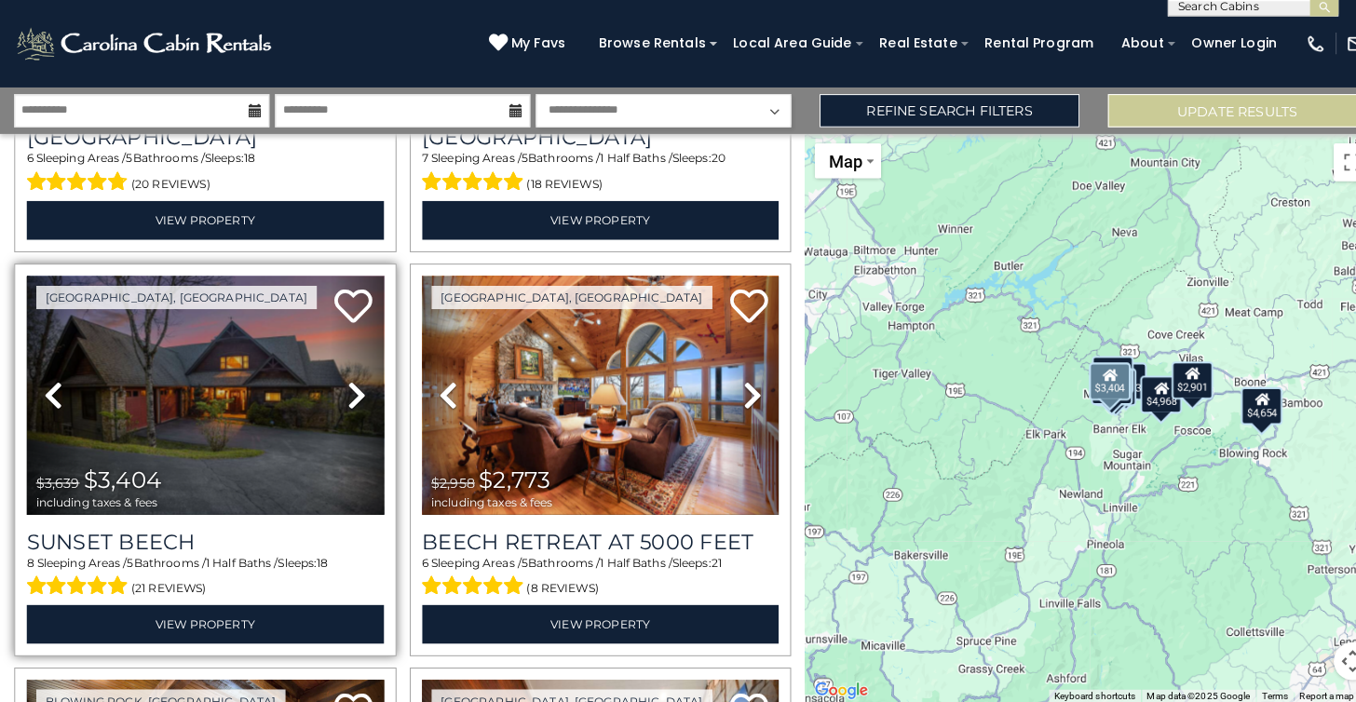
click at [343, 392] on icon at bounding box center [350, 401] width 19 height 30
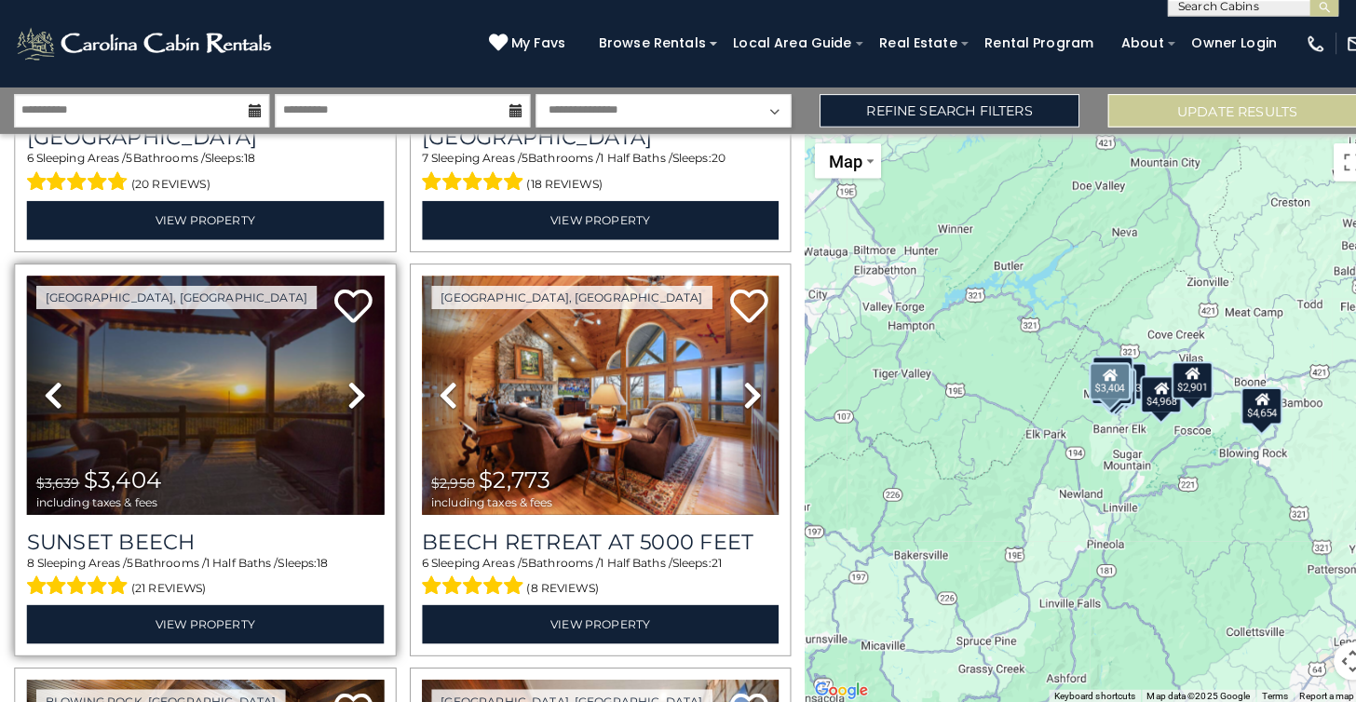
click at [344, 391] on icon at bounding box center [350, 401] width 19 height 30
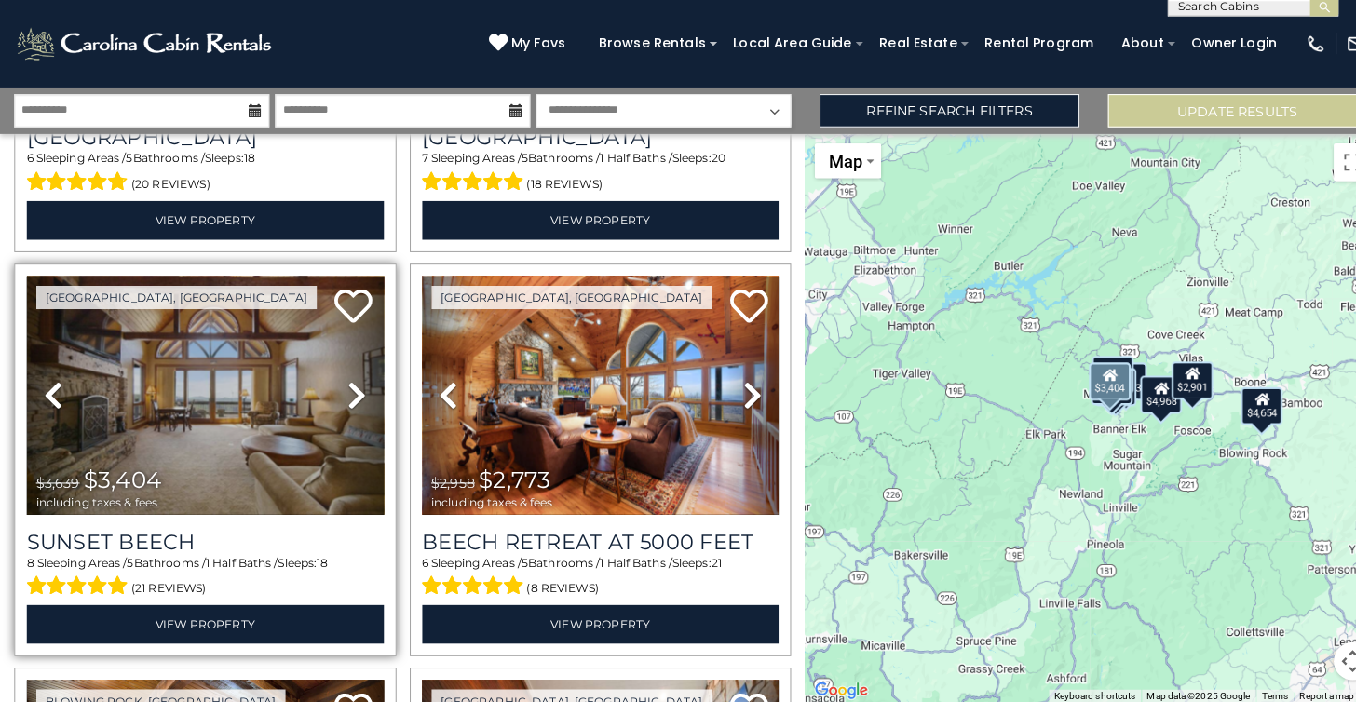
click at [344, 391] on icon at bounding box center [350, 401] width 19 height 30
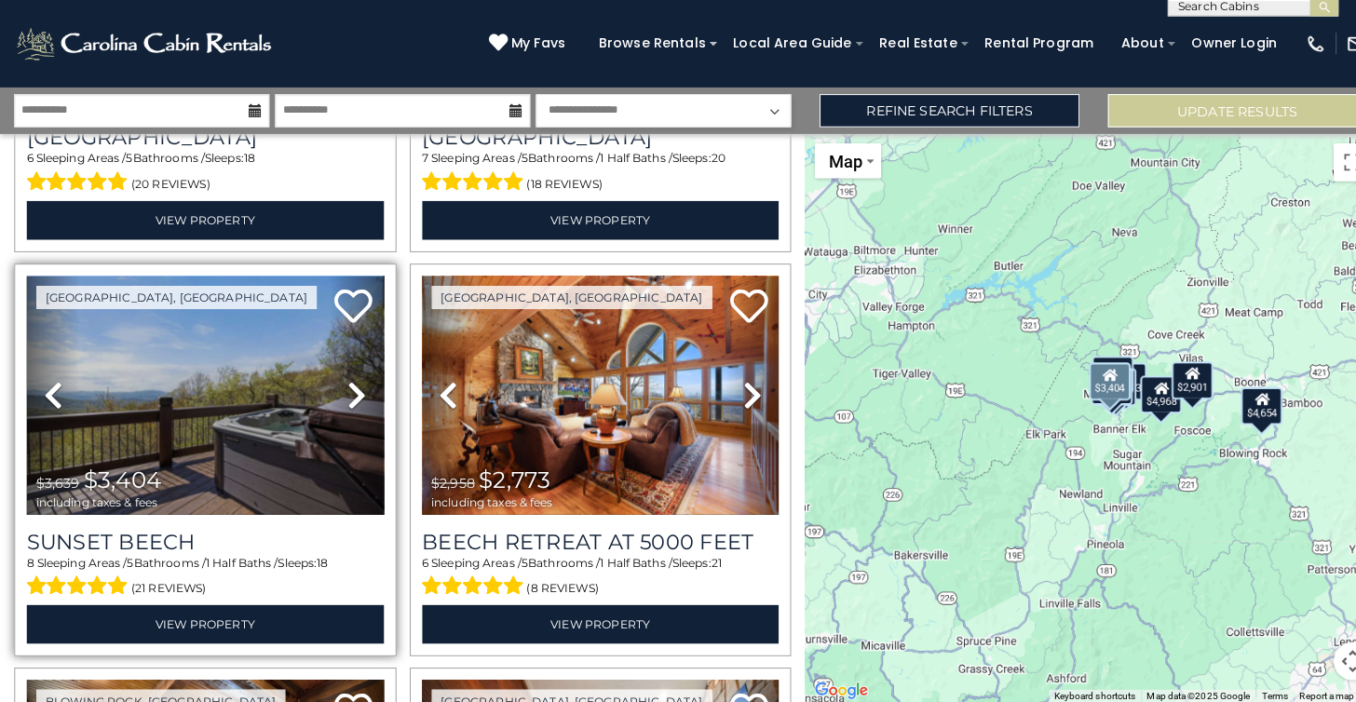
click at [344, 392] on icon at bounding box center [350, 401] width 19 height 30
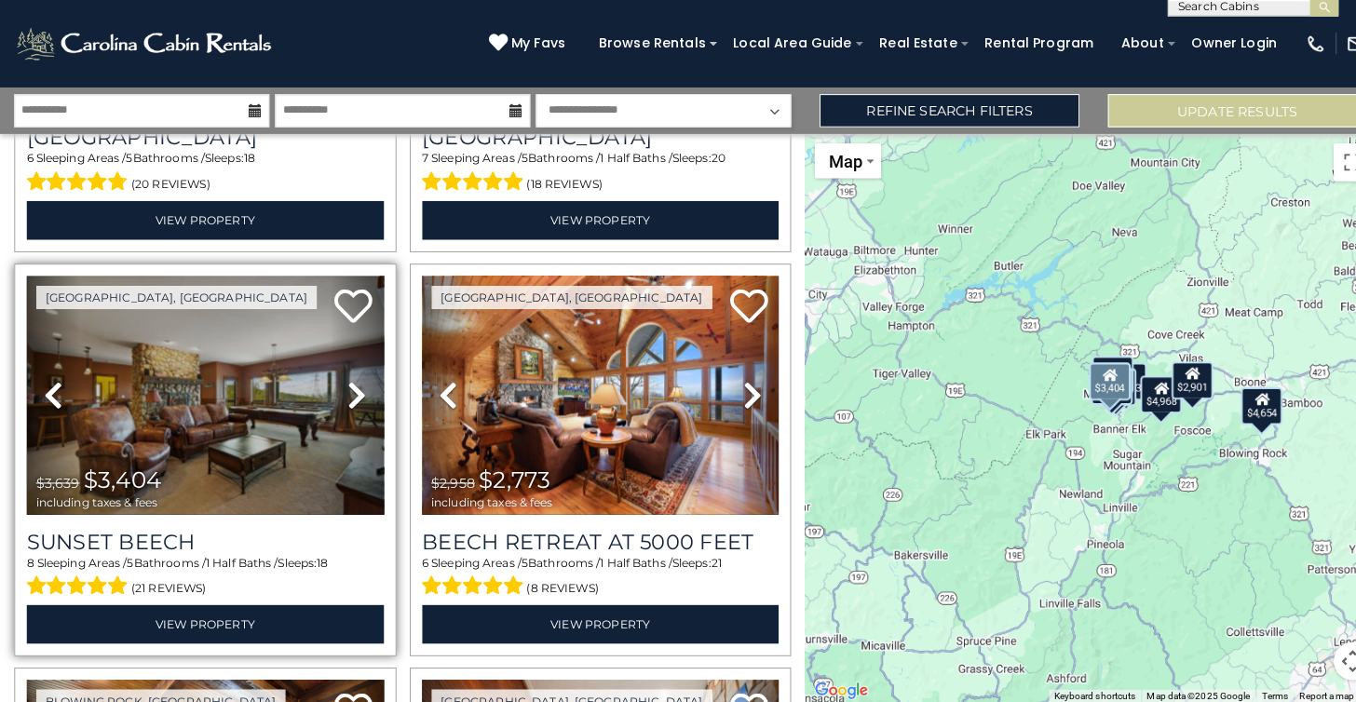
click at [344, 392] on icon at bounding box center [350, 401] width 19 height 30
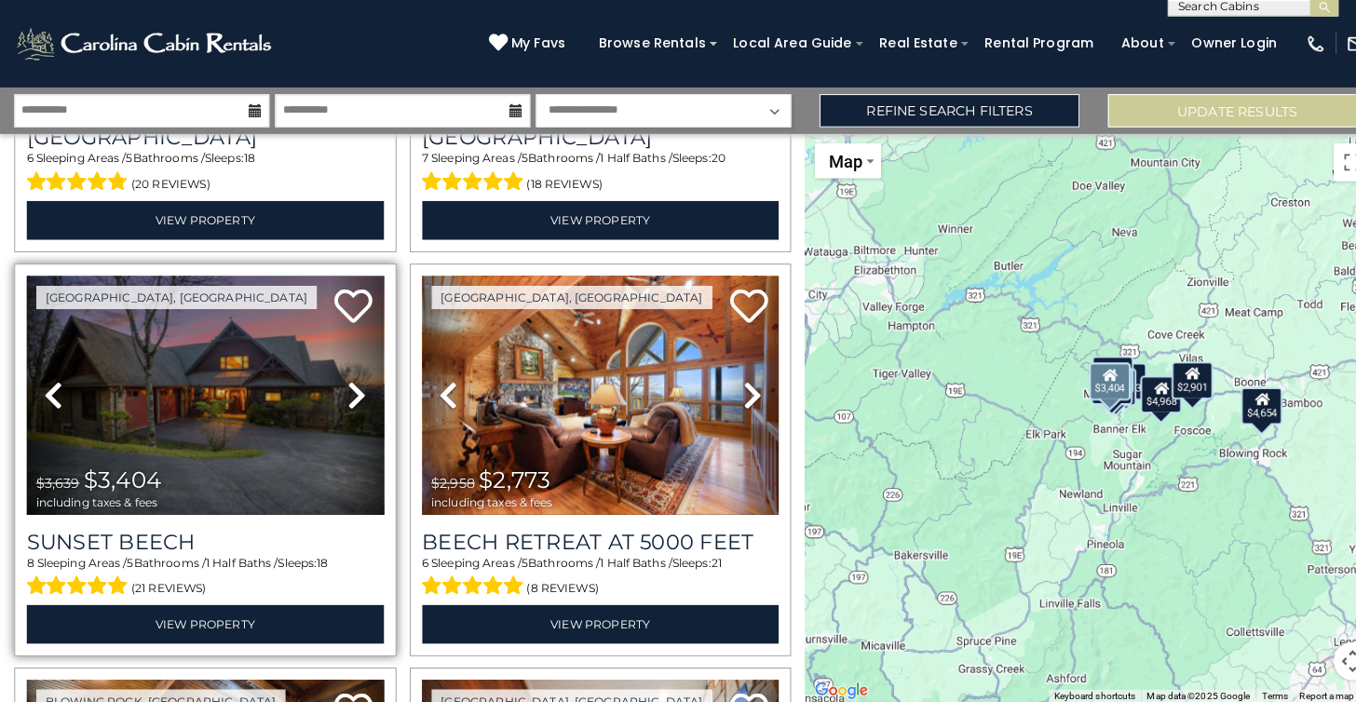
click at [344, 392] on icon at bounding box center [350, 401] width 19 height 30
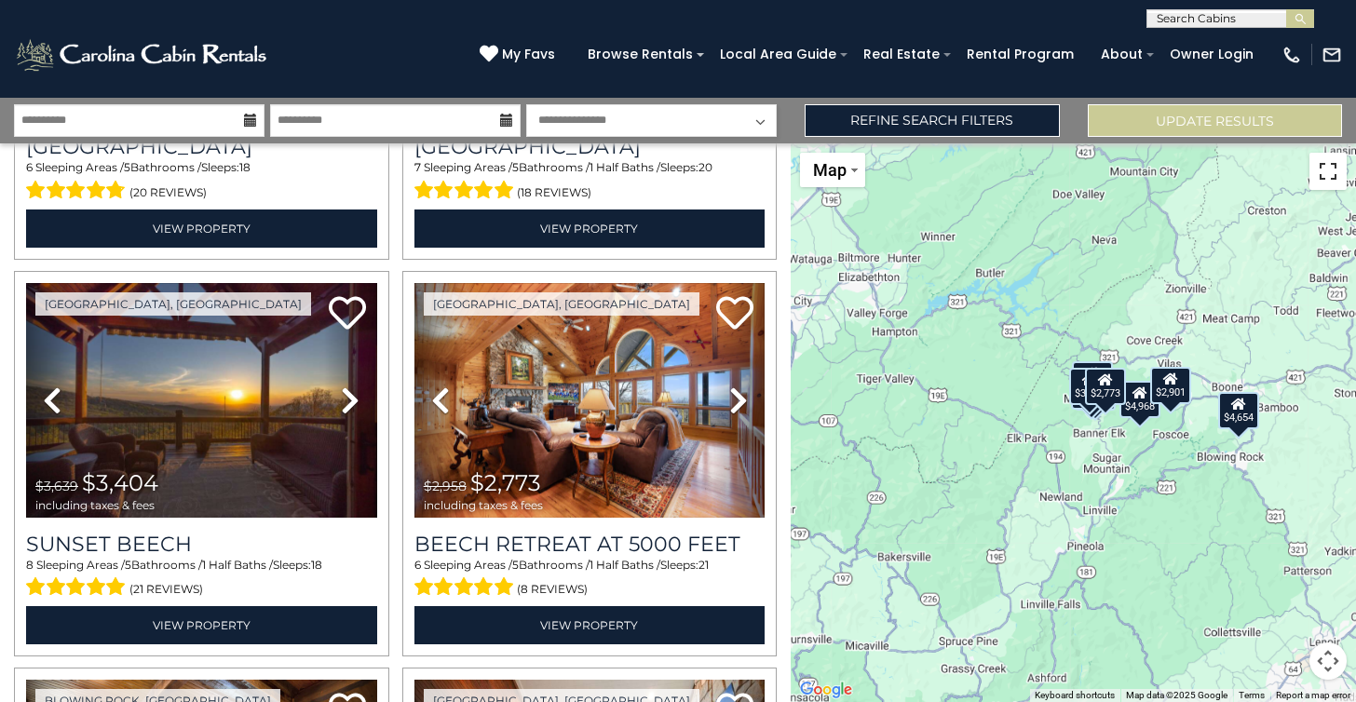
click at [1325, 170] on button "Toggle fullscreen view" at bounding box center [1327, 171] width 37 height 37
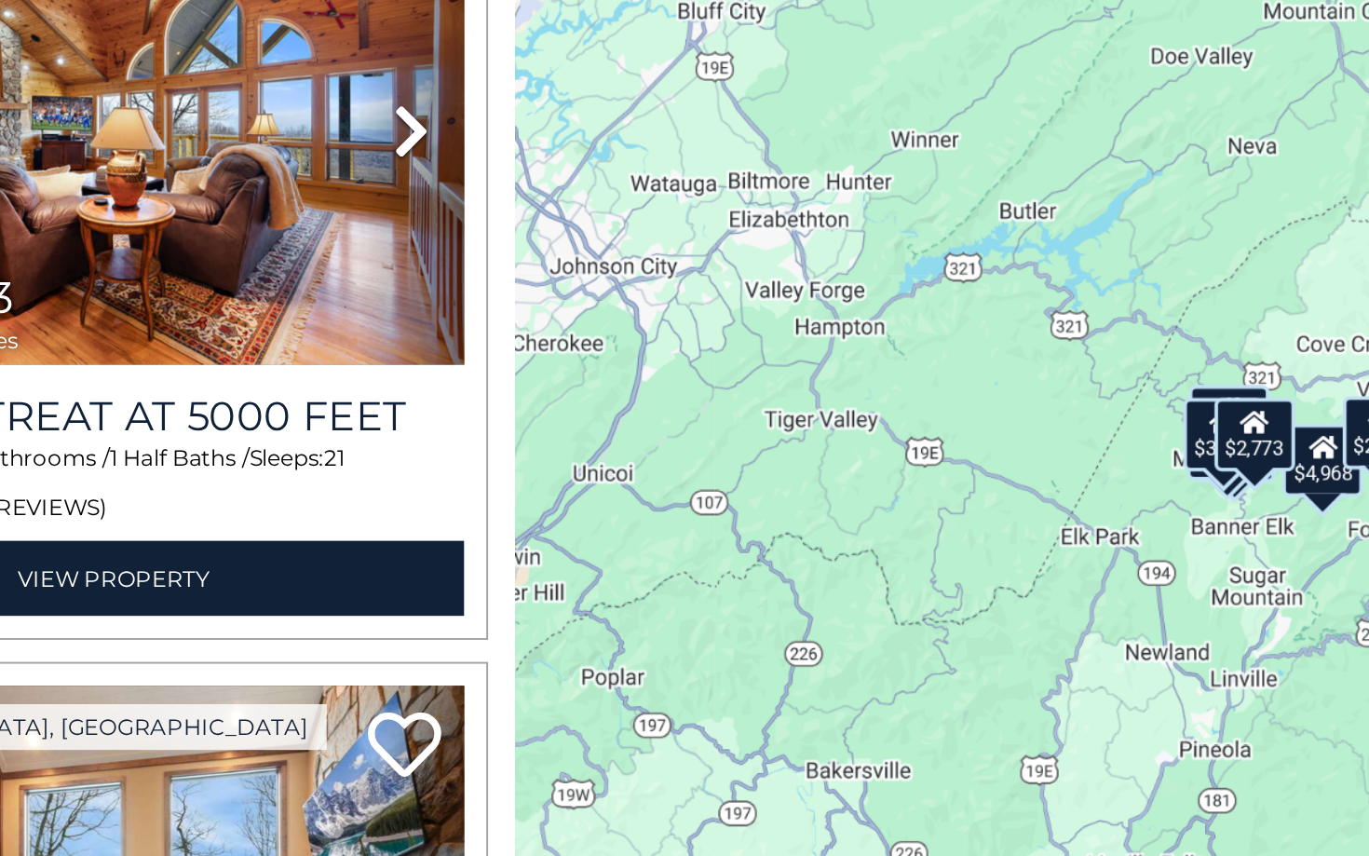
drag, startPoint x: 378, startPoint y: 276, endPoint x: 443, endPoint y: 386, distance: 128.6
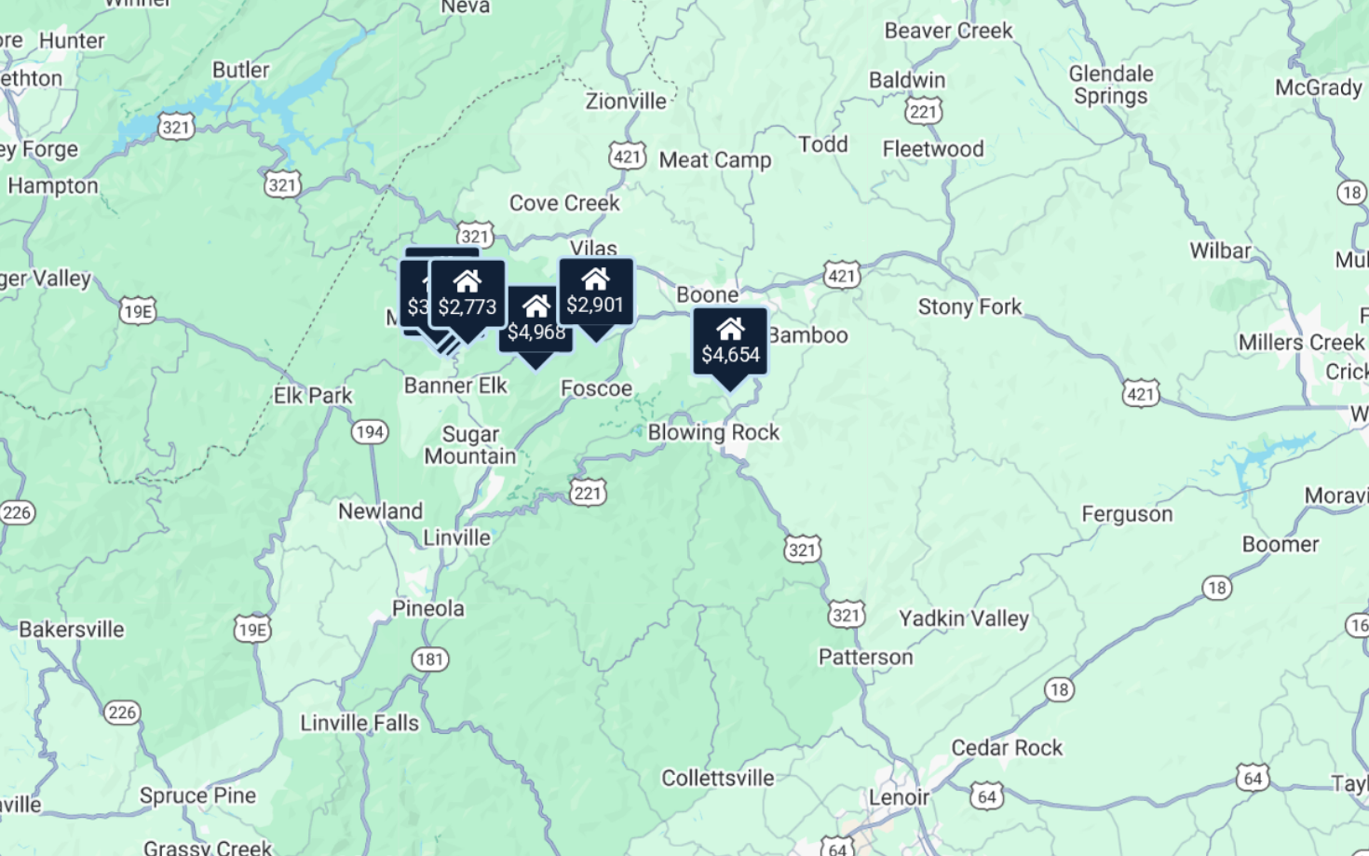
click at [443, 386] on div "$2,928 $2,901 $3,404 $2,773 $4,654 $3,708 $2,384 $4,968" at bounding box center [684, 428] width 1369 height 856
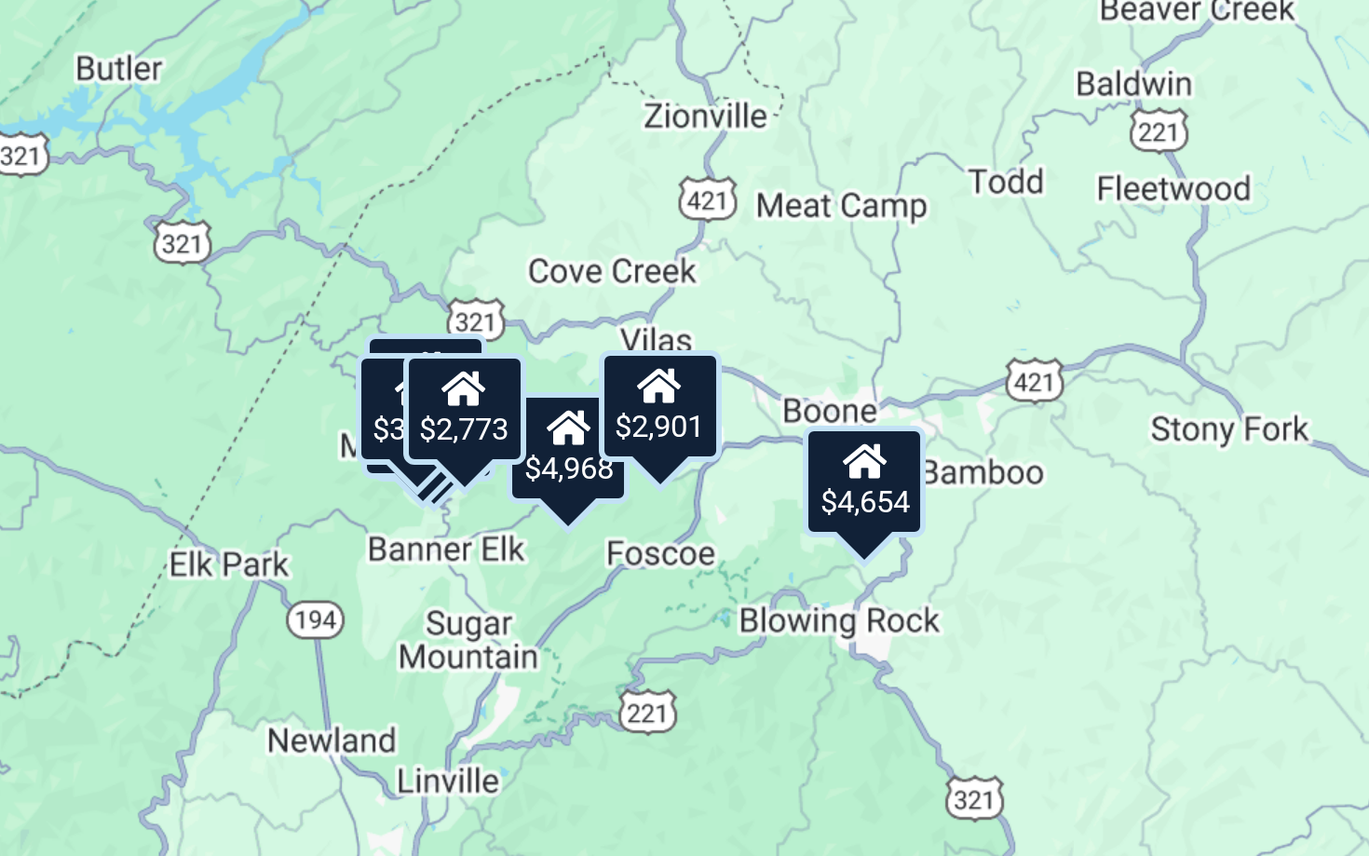
drag, startPoint x: 251, startPoint y: 187, endPoint x: 294, endPoint y: 255, distance: 80.4
click at [294, 254] on div "$2,928 $2,901 $3,404 $2,773 $4,654 $3,708 $2,384 $4,968" at bounding box center [684, 428] width 1369 height 856
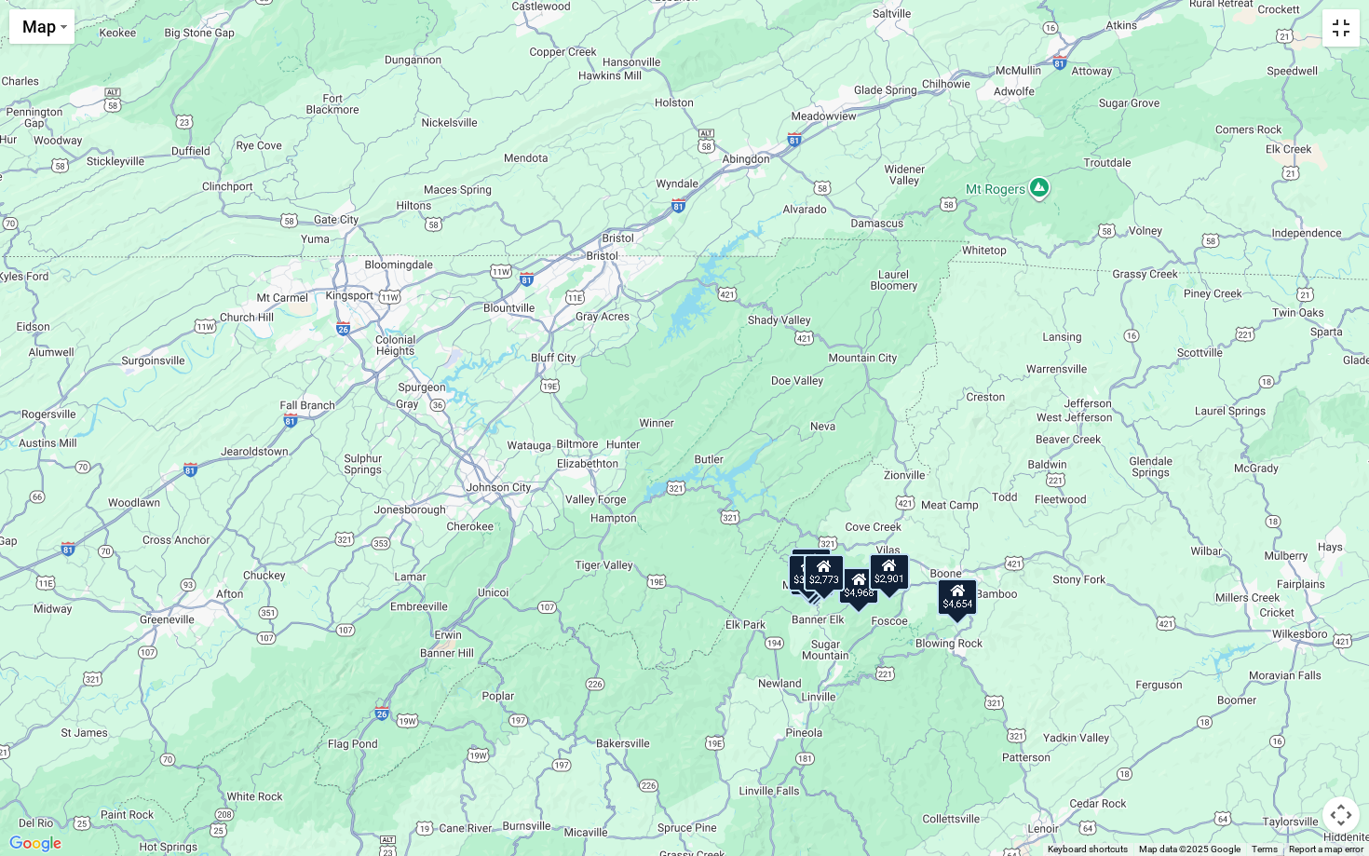
click at [1343, 37] on button "Toggle fullscreen view" at bounding box center [1340, 27] width 37 height 37
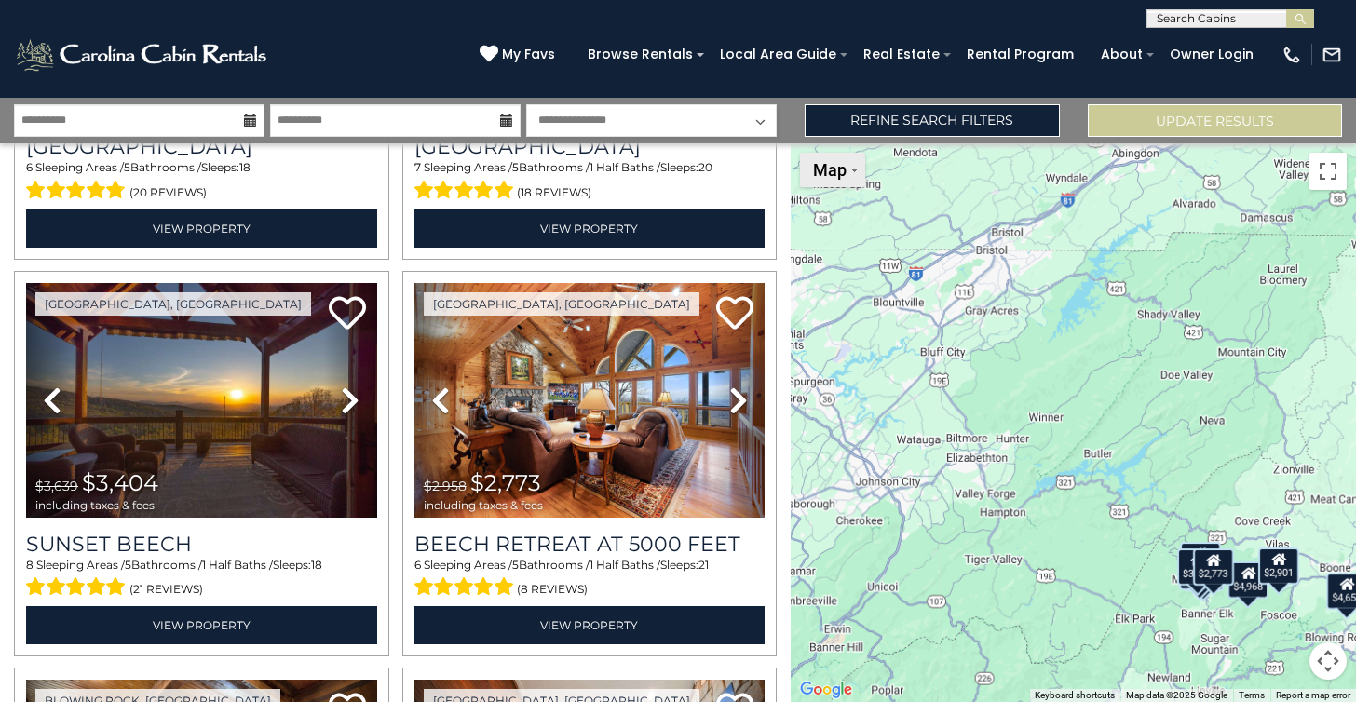
click at [855, 180] on button "Map" at bounding box center [832, 170] width 65 height 34
click at [891, 343] on div "$2,928 $2,901 $3,404 $2,773 $4,654 $3,708 $2,384 $4,968" at bounding box center [1073, 422] width 565 height 559
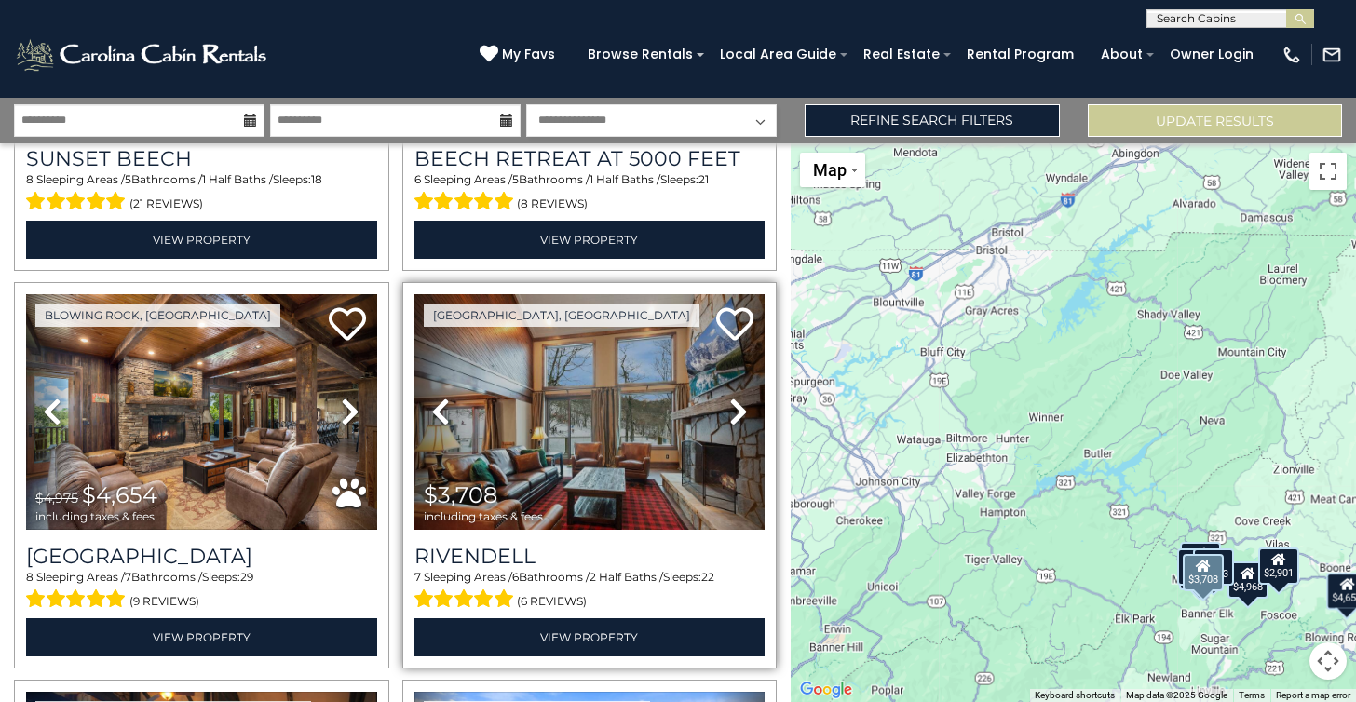
scroll to position [721, 0]
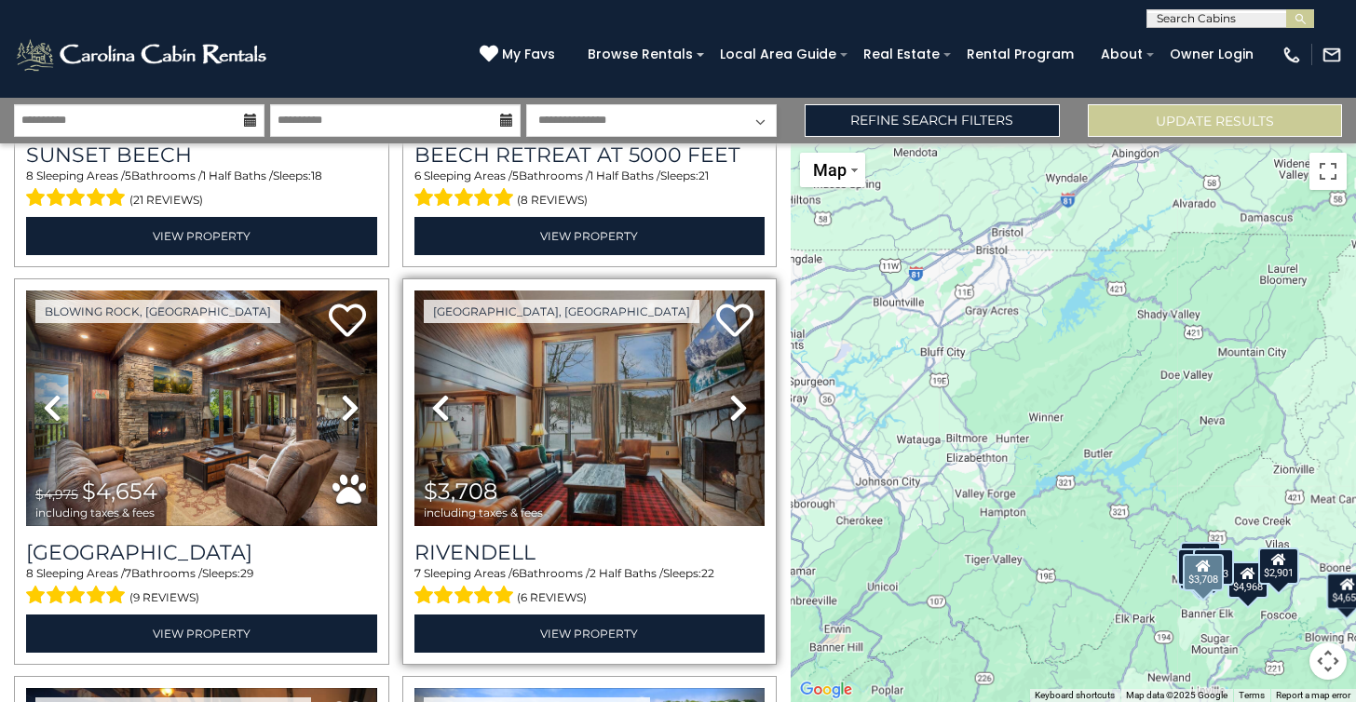
click at [735, 399] on icon at bounding box center [738, 408] width 19 height 30
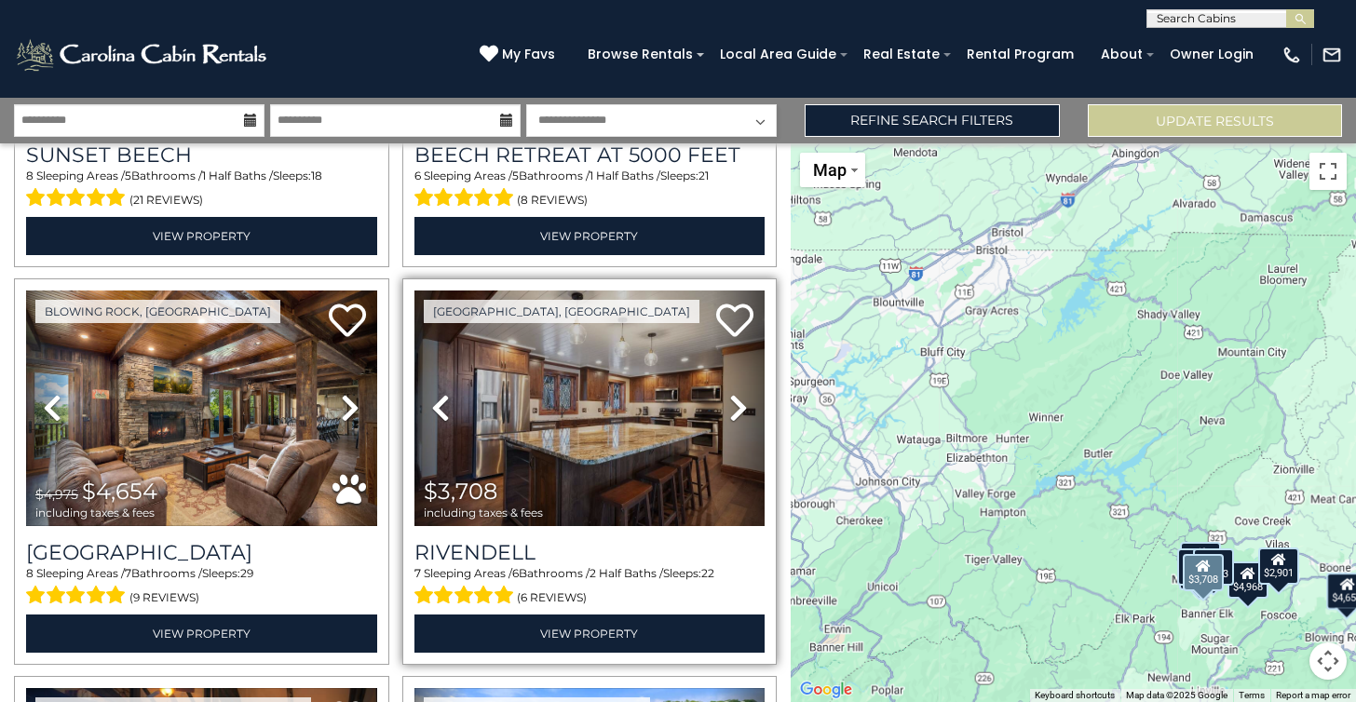
click at [735, 400] on icon at bounding box center [738, 408] width 19 height 30
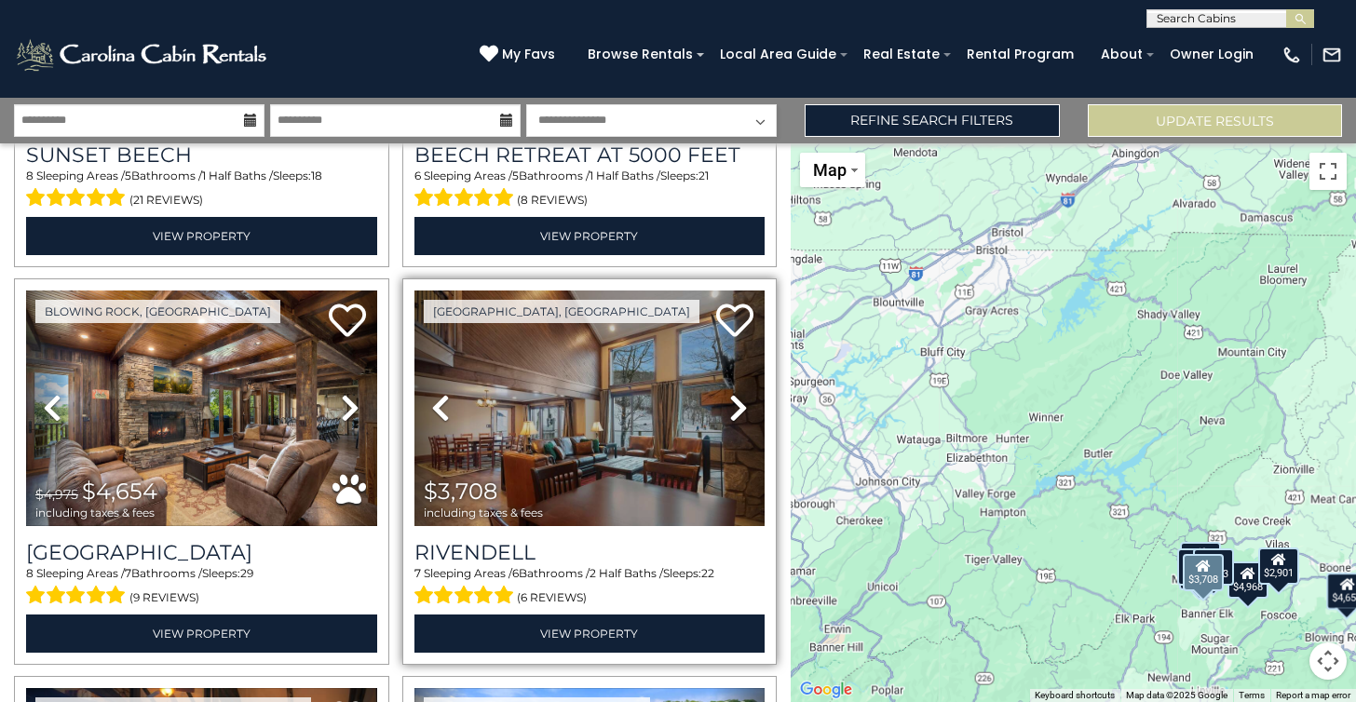
click at [735, 400] on icon at bounding box center [738, 408] width 19 height 30
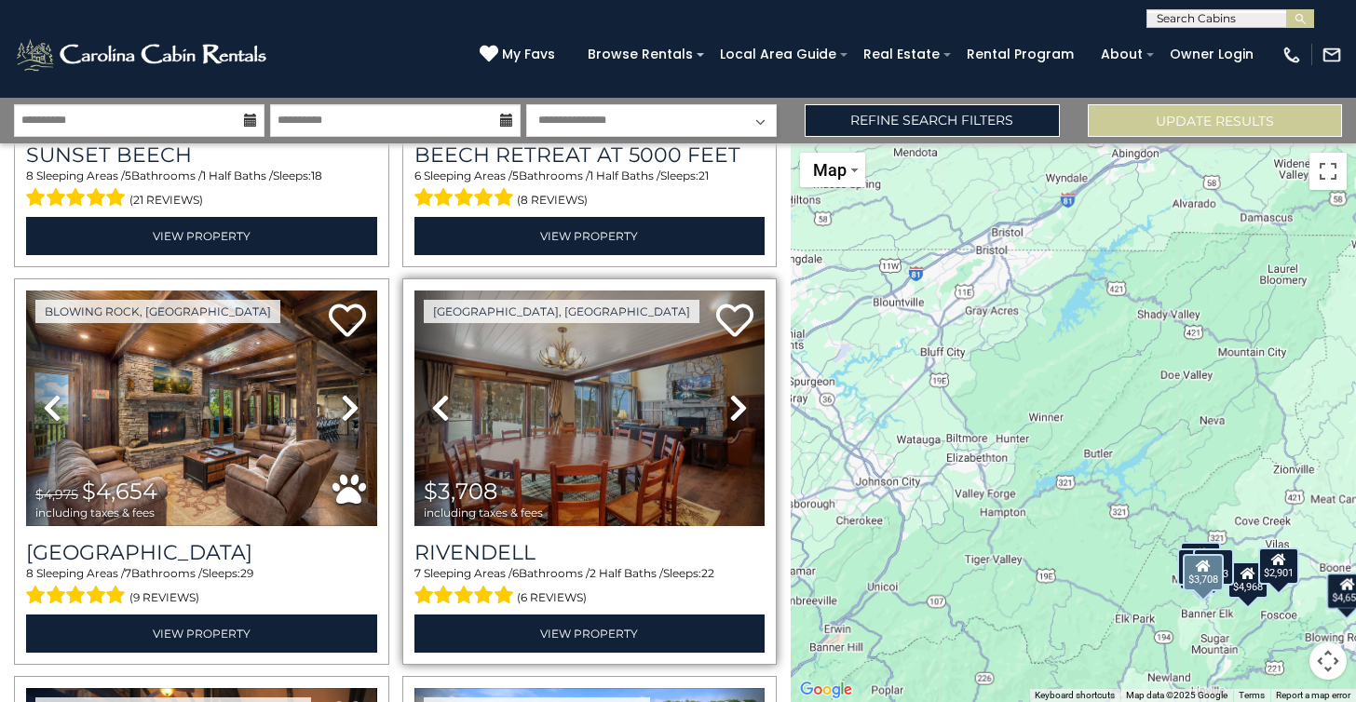
click at [735, 400] on icon at bounding box center [738, 408] width 19 height 30
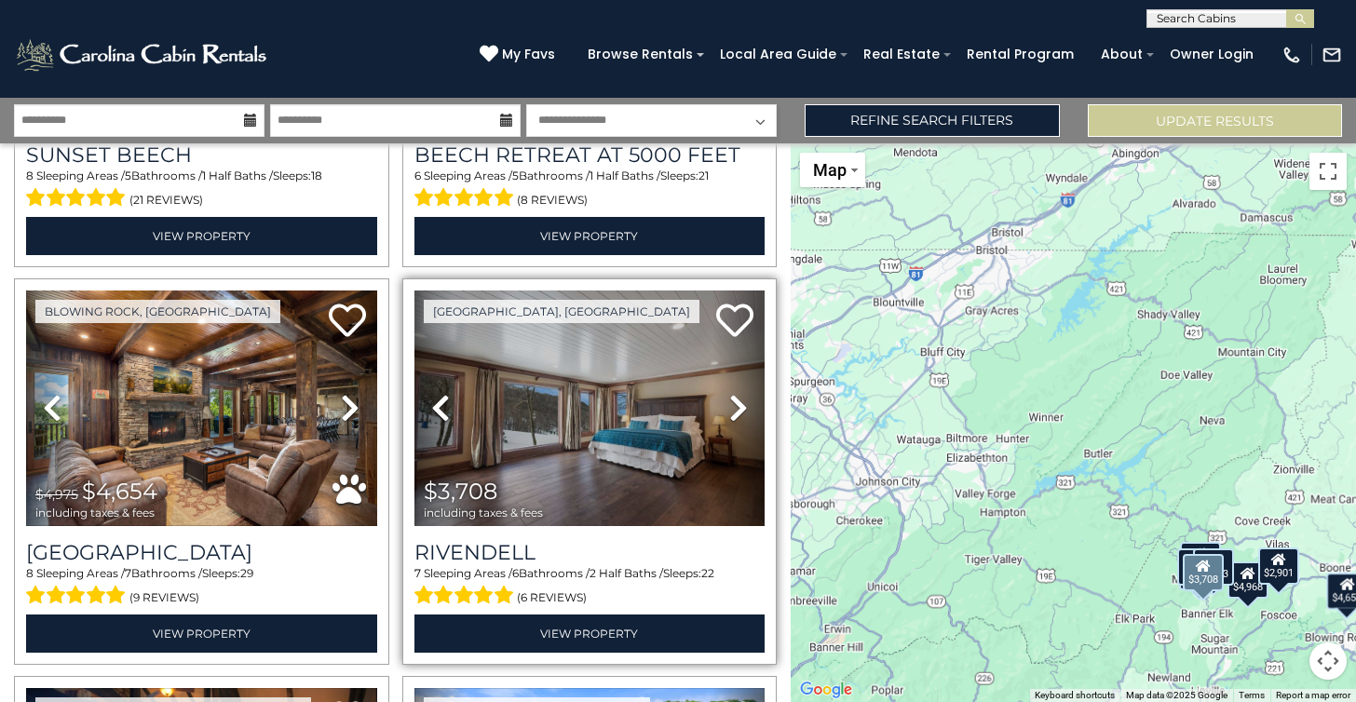
click at [735, 400] on icon at bounding box center [738, 408] width 19 height 30
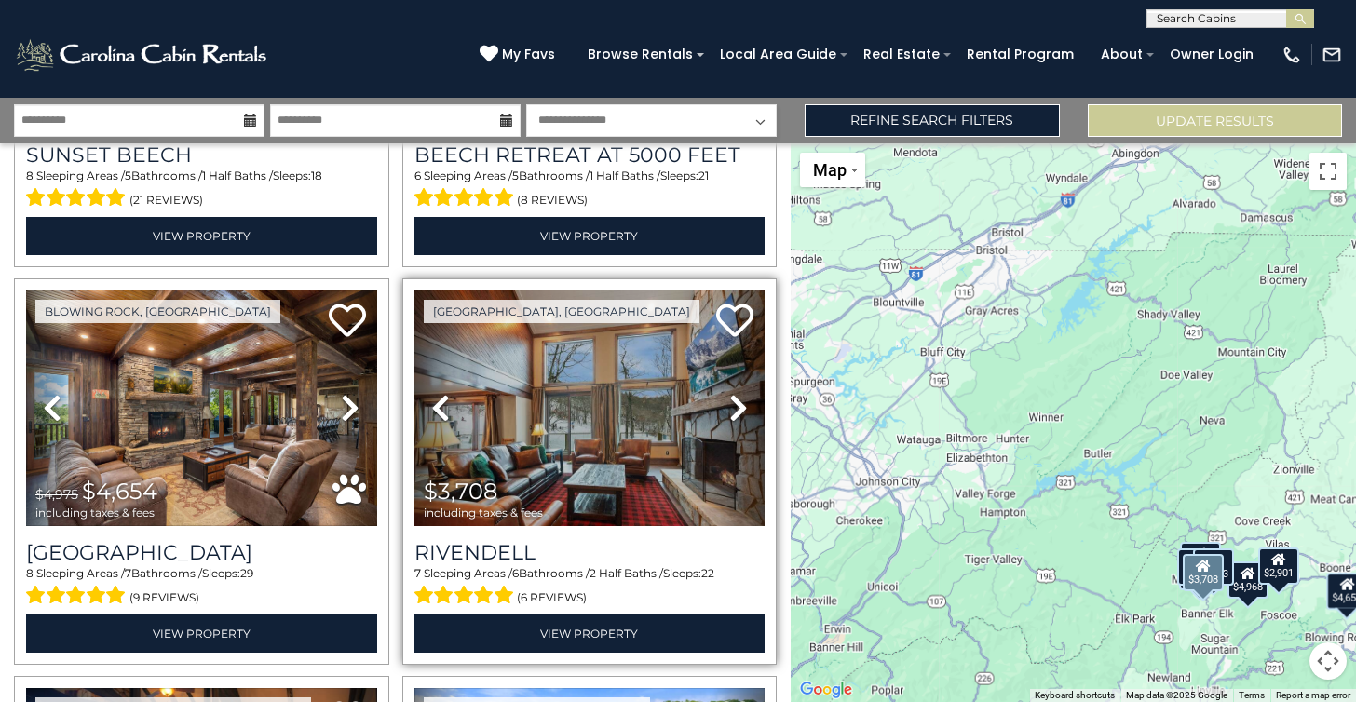
click at [735, 400] on icon at bounding box center [738, 408] width 19 height 30
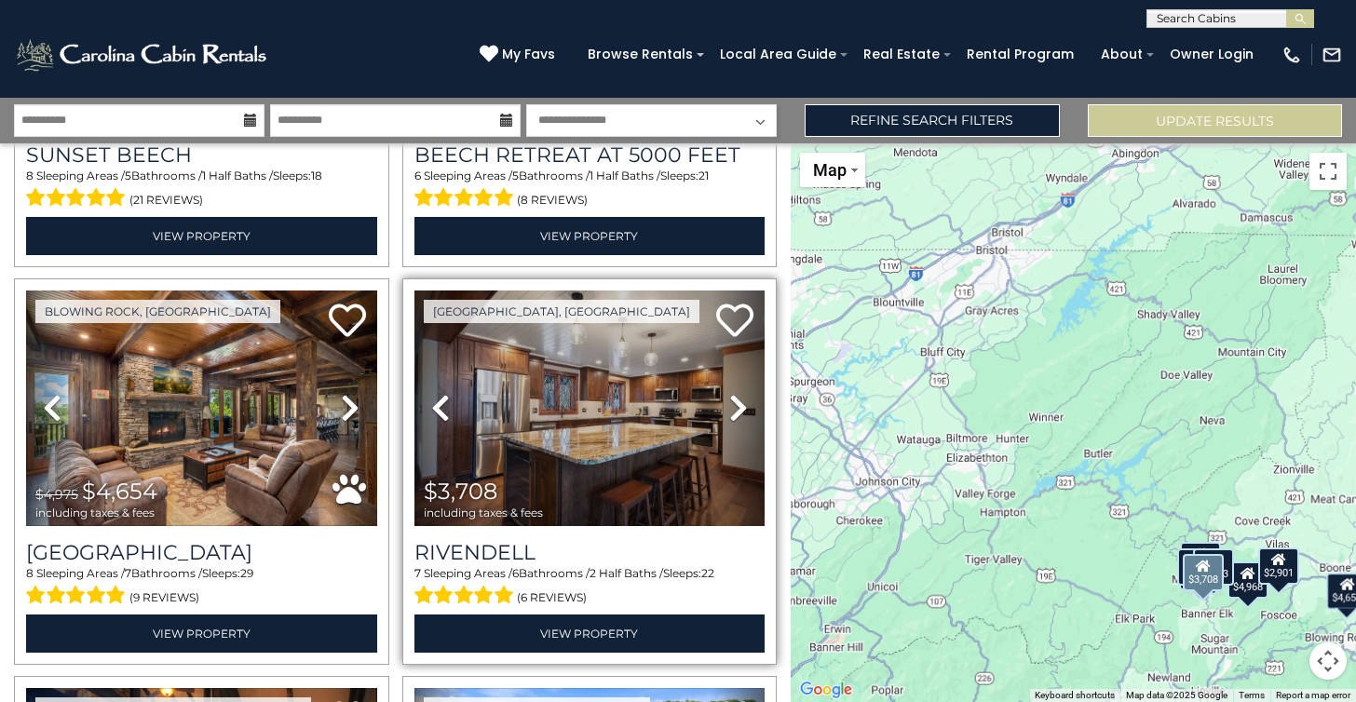
click at [735, 400] on icon at bounding box center [738, 408] width 19 height 30
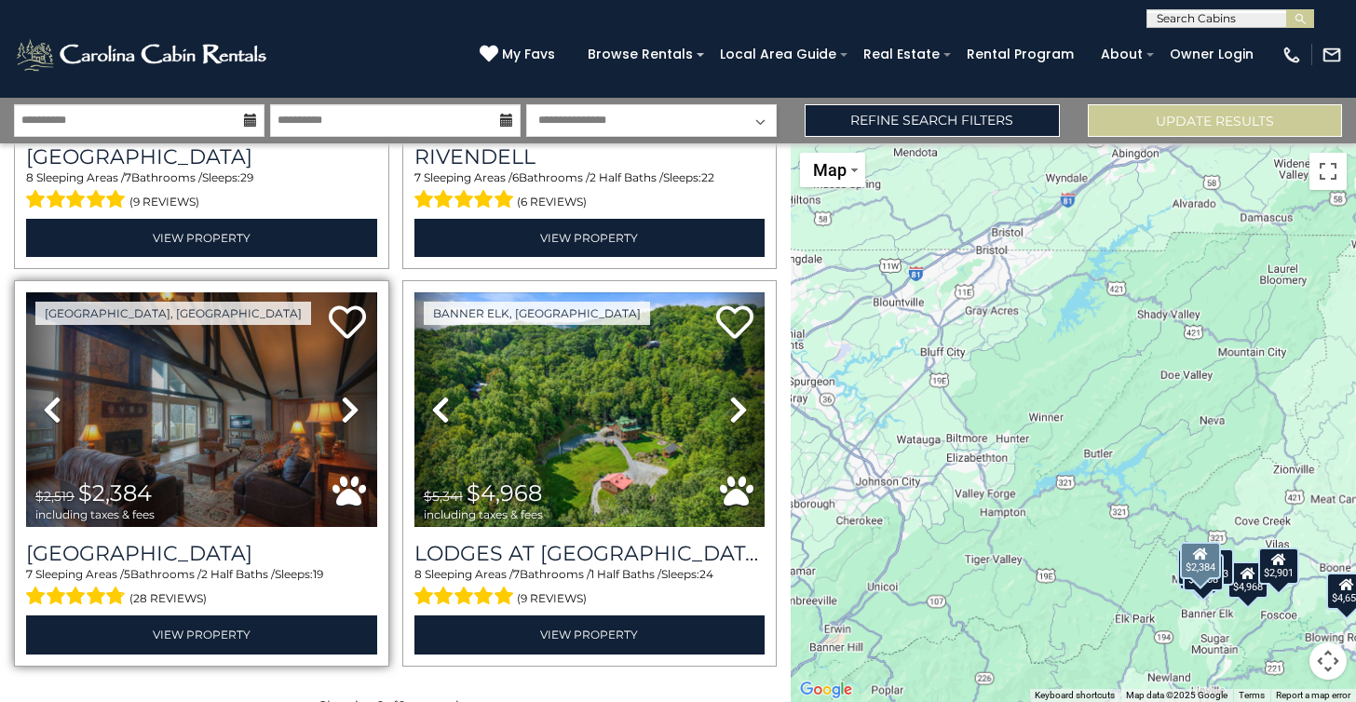
scroll to position [1121, 0]
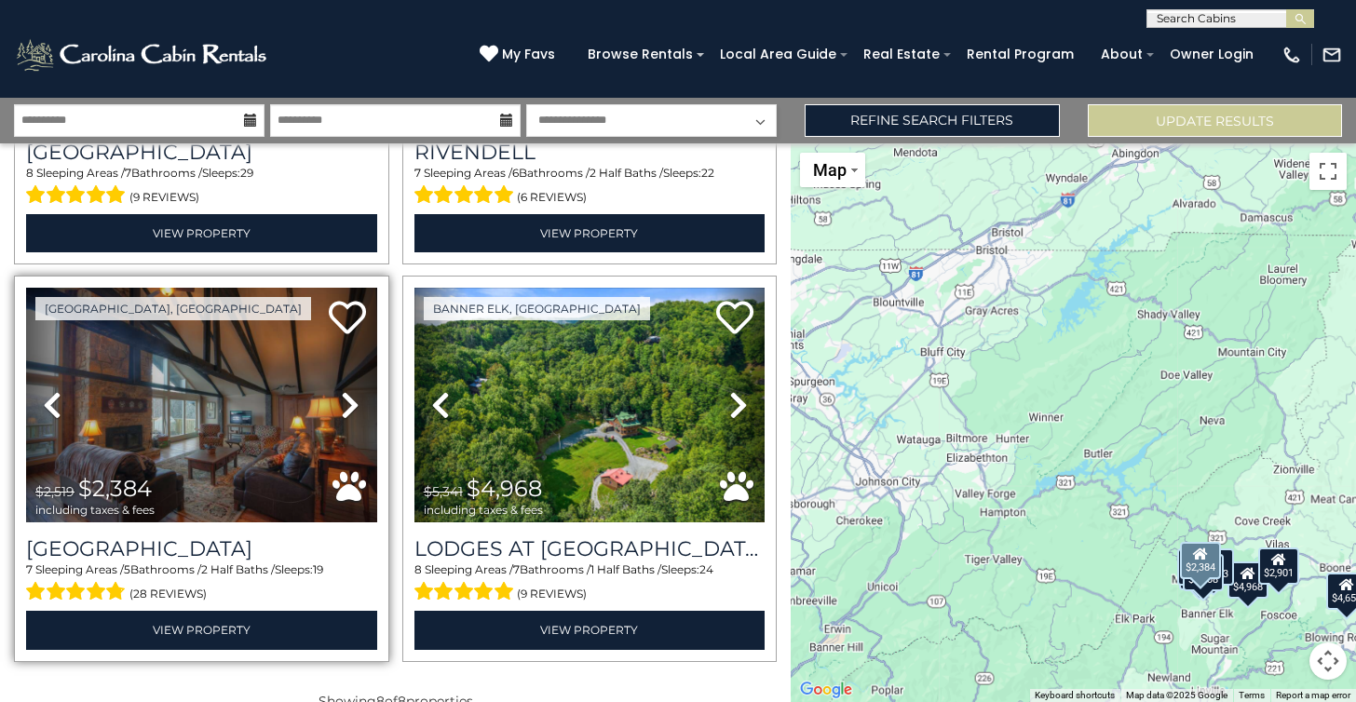
click at [350, 400] on icon at bounding box center [350, 405] width 19 height 30
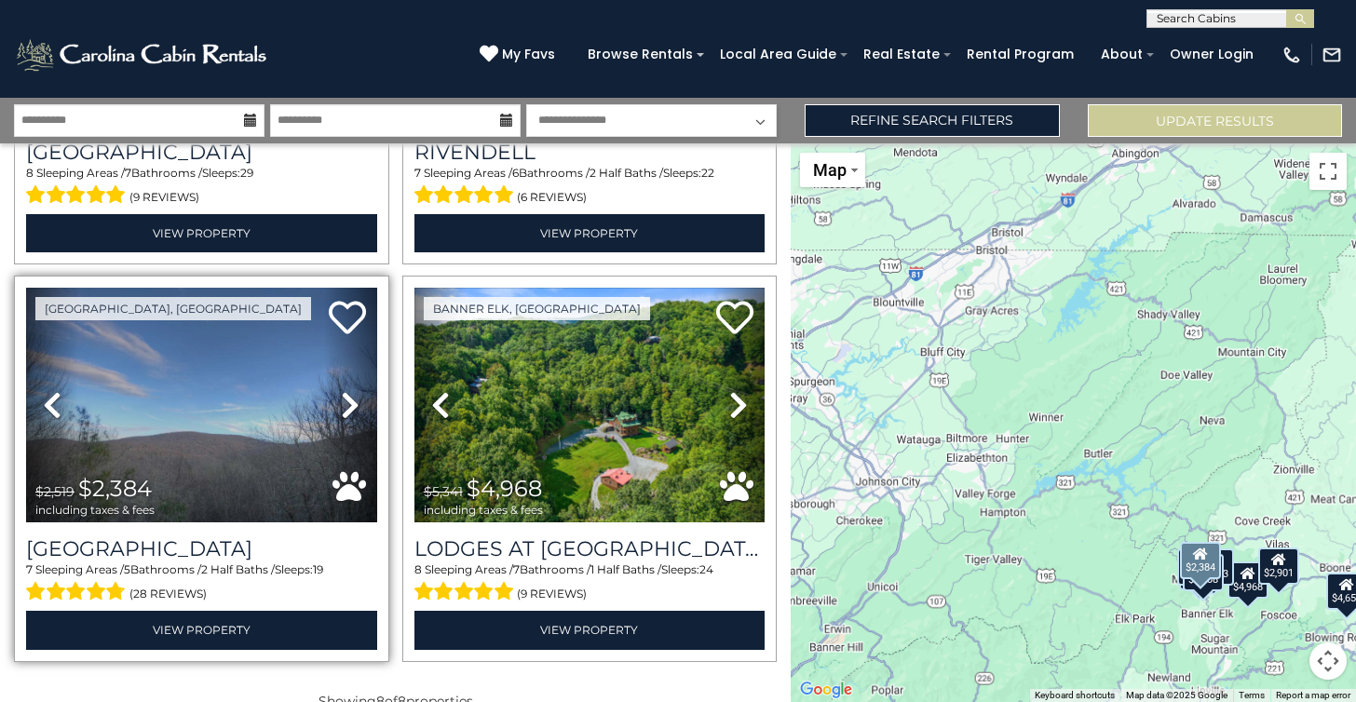
click at [350, 400] on icon at bounding box center [350, 405] width 19 height 30
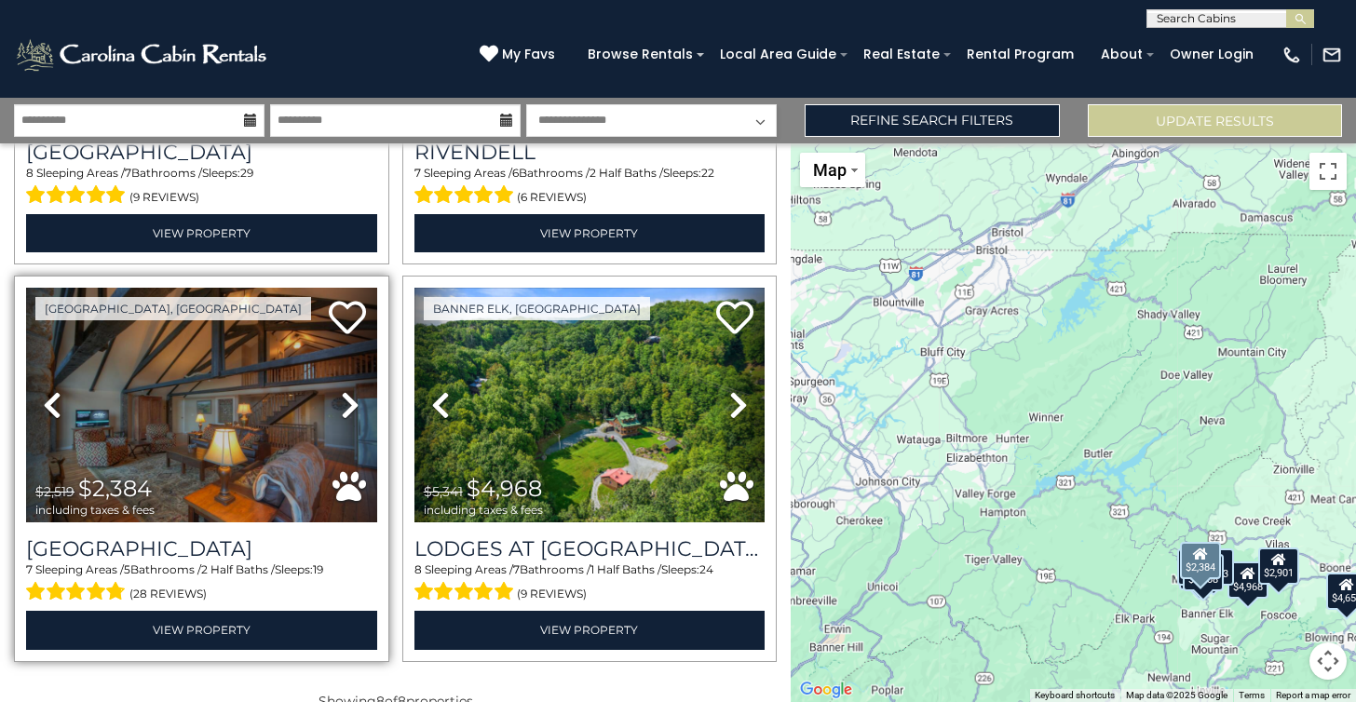
click at [350, 400] on icon at bounding box center [350, 405] width 19 height 30
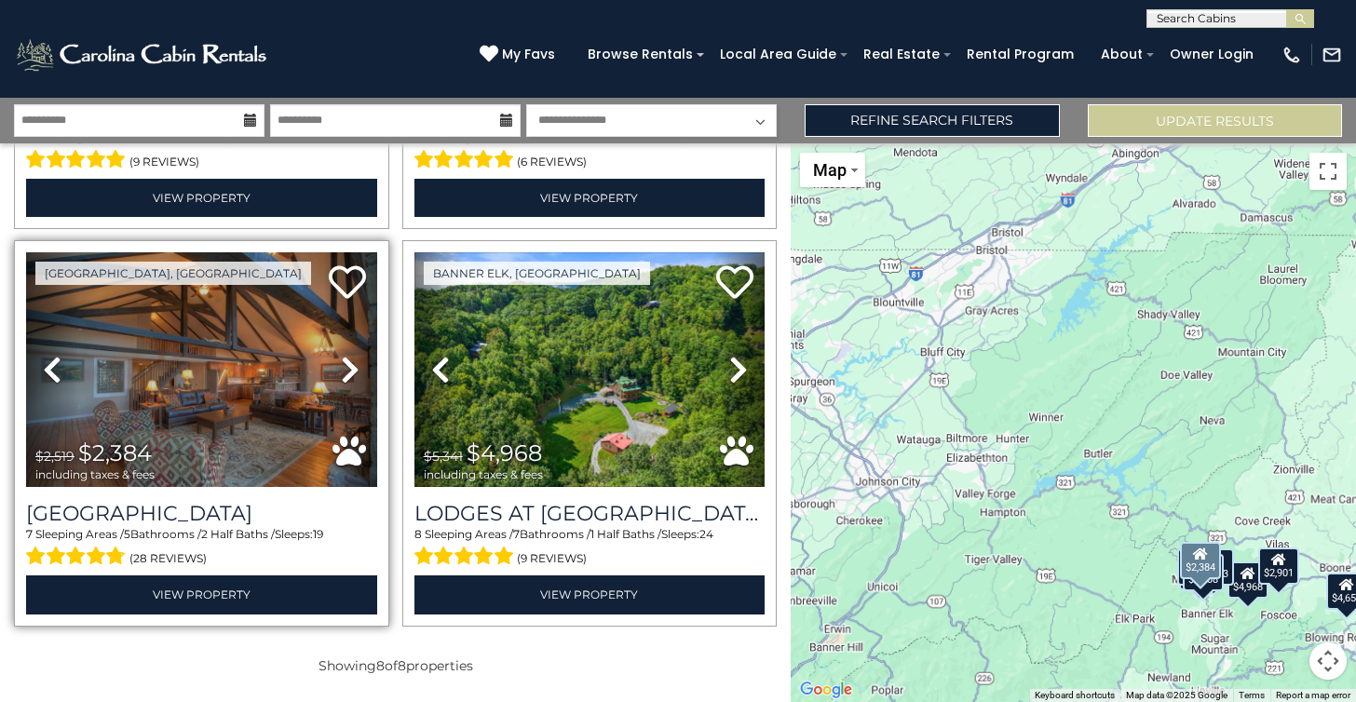
scroll to position [1155, 0]
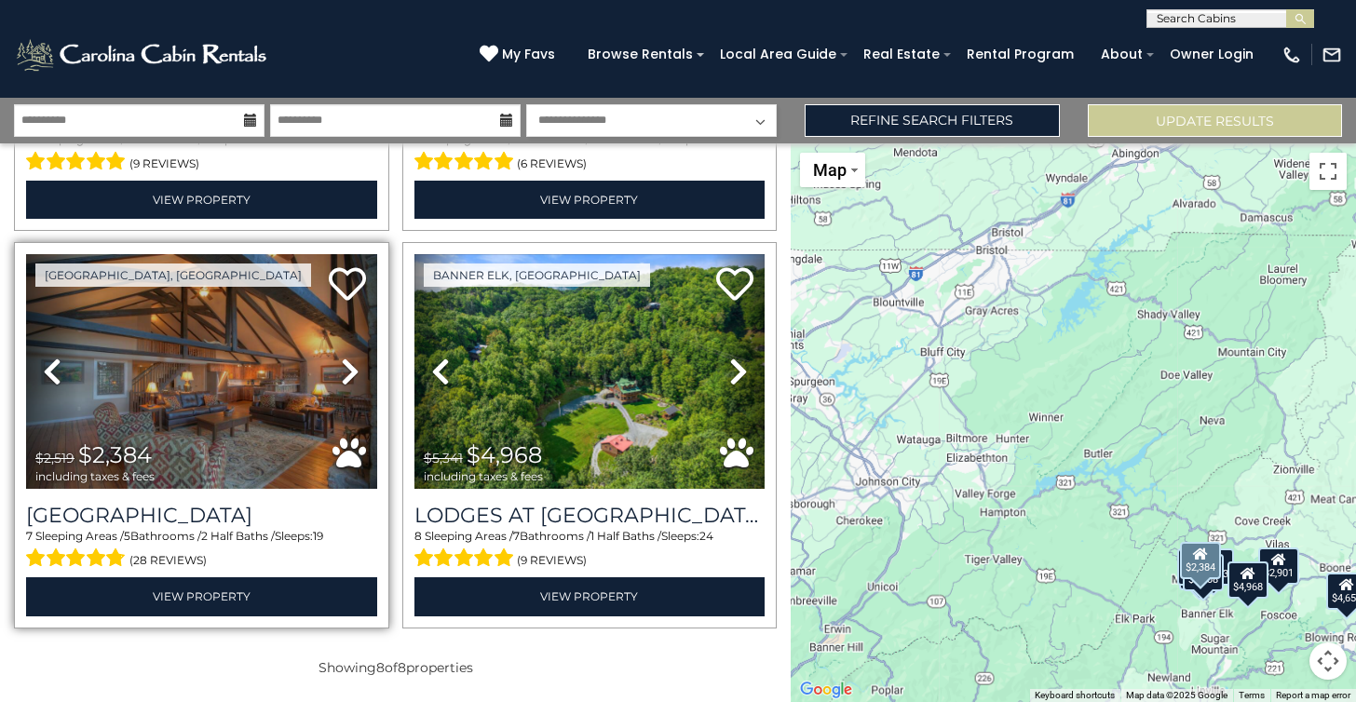
click at [345, 373] on icon at bounding box center [350, 372] width 19 height 30
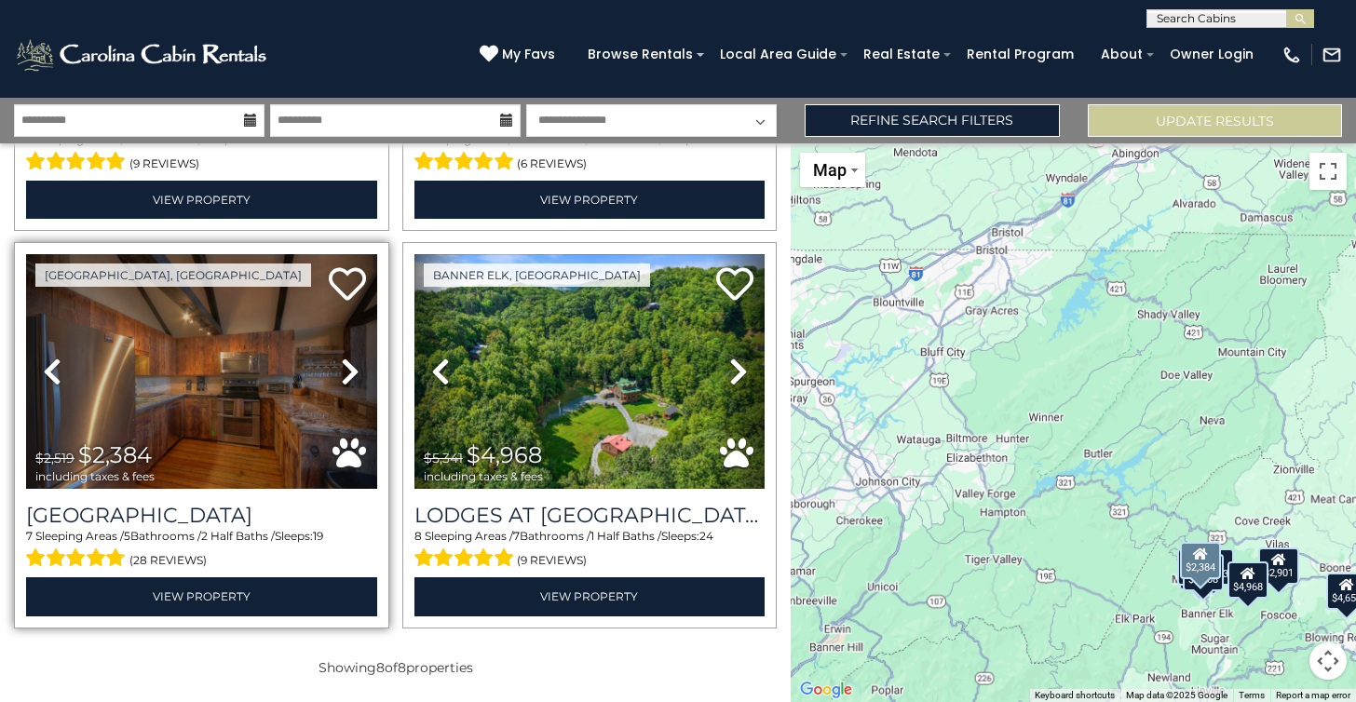
click at [345, 372] on icon at bounding box center [350, 372] width 19 height 30
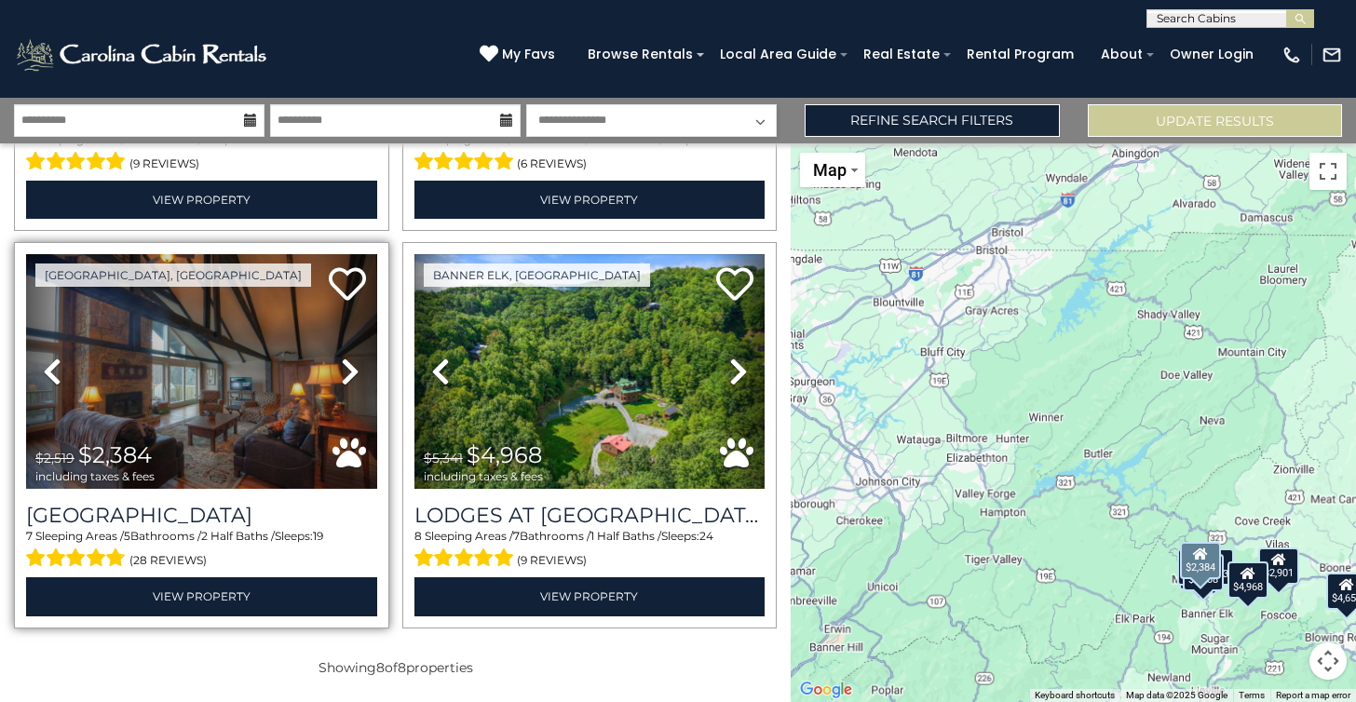
click at [344, 371] on icon at bounding box center [350, 372] width 19 height 30
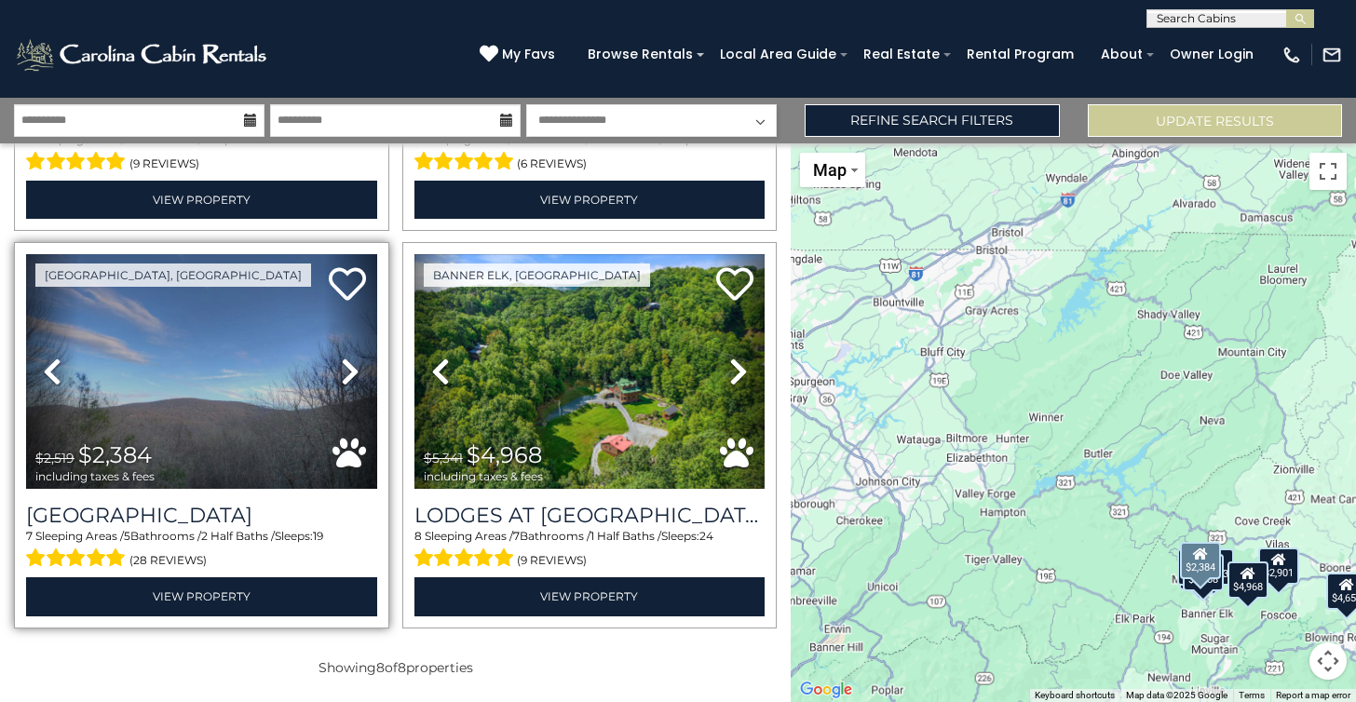
click at [342, 368] on icon at bounding box center [350, 372] width 19 height 30
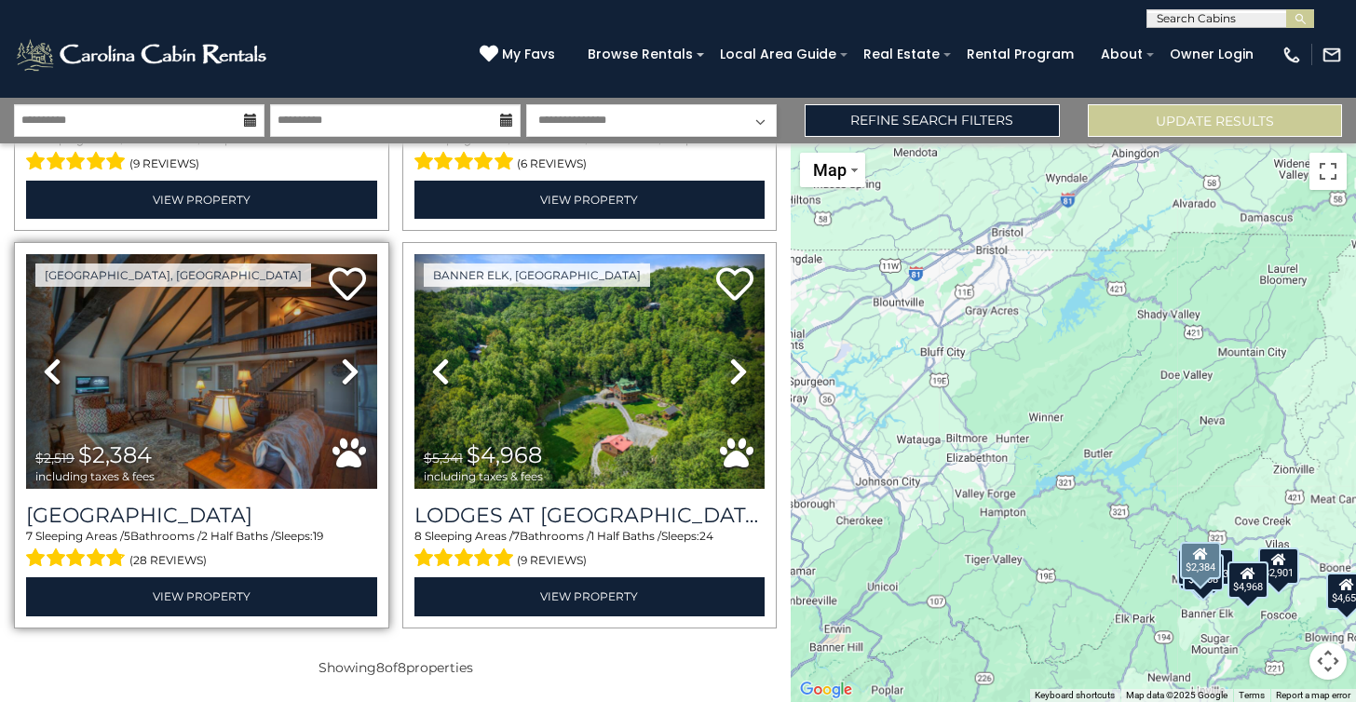
click at [342, 368] on icon at bounding box center [350, 372] width 19 height 30
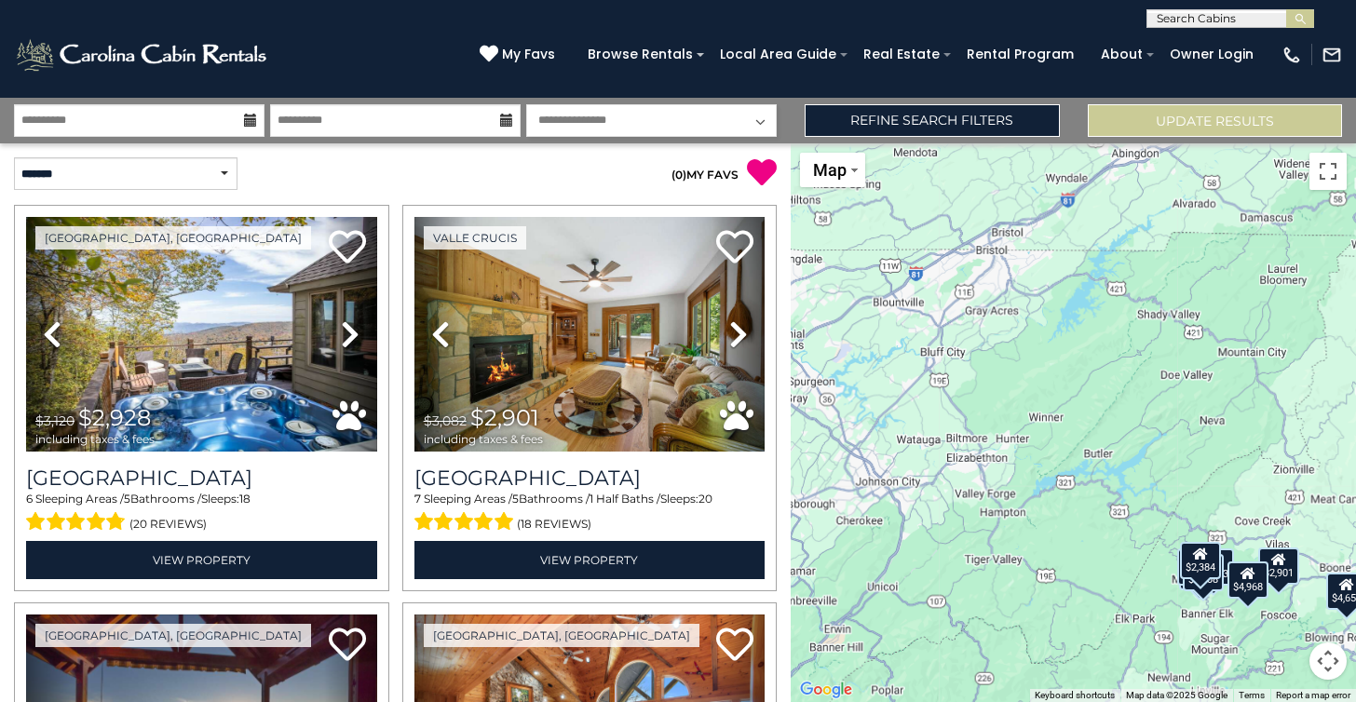
scroll to position [0, 0]
